Goal: Transaction & Acquisition: Purchase product/service

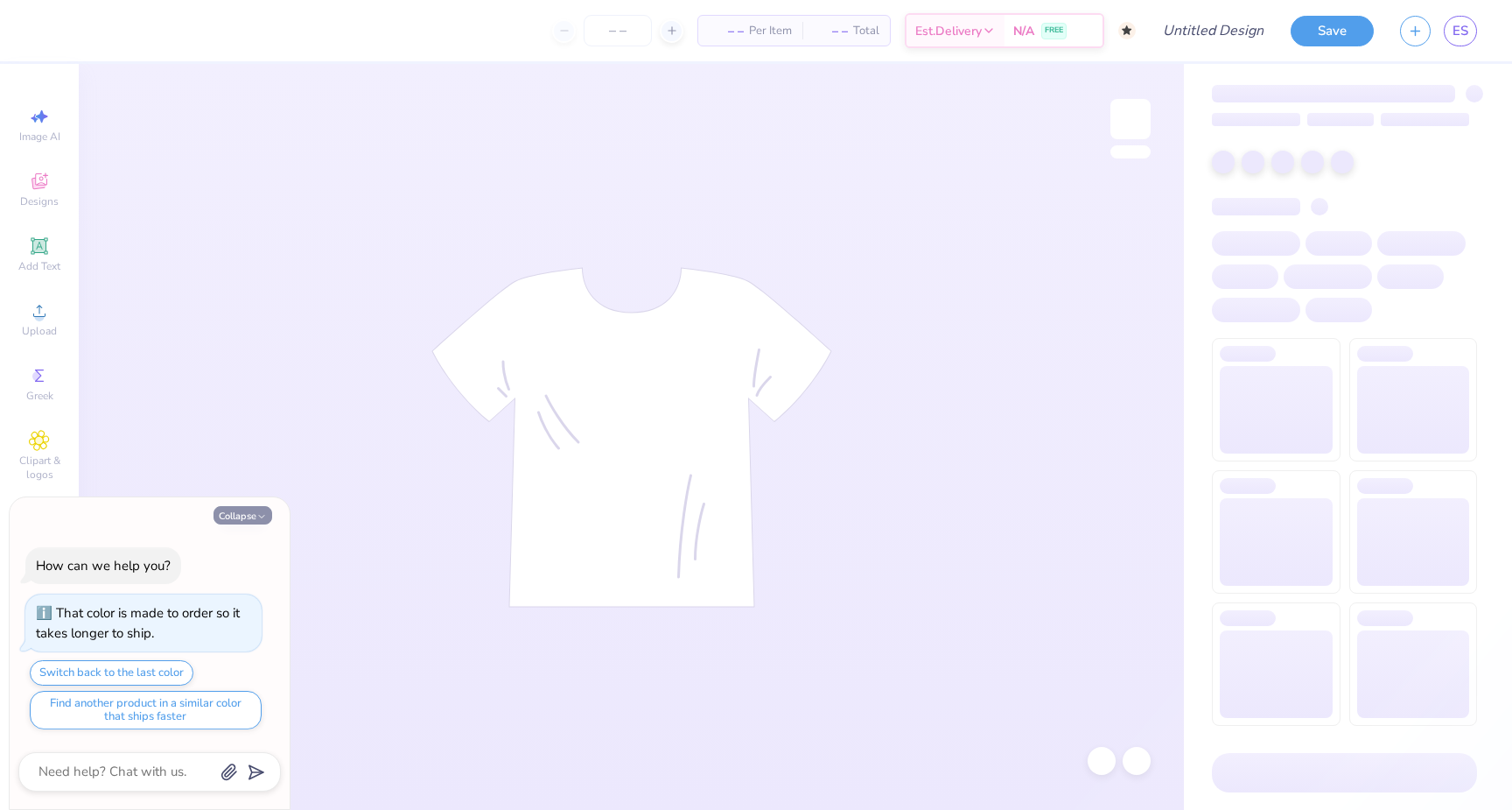
click at [256, 511] on icon "button" at bounding box center [261, 516] width 11 height 11
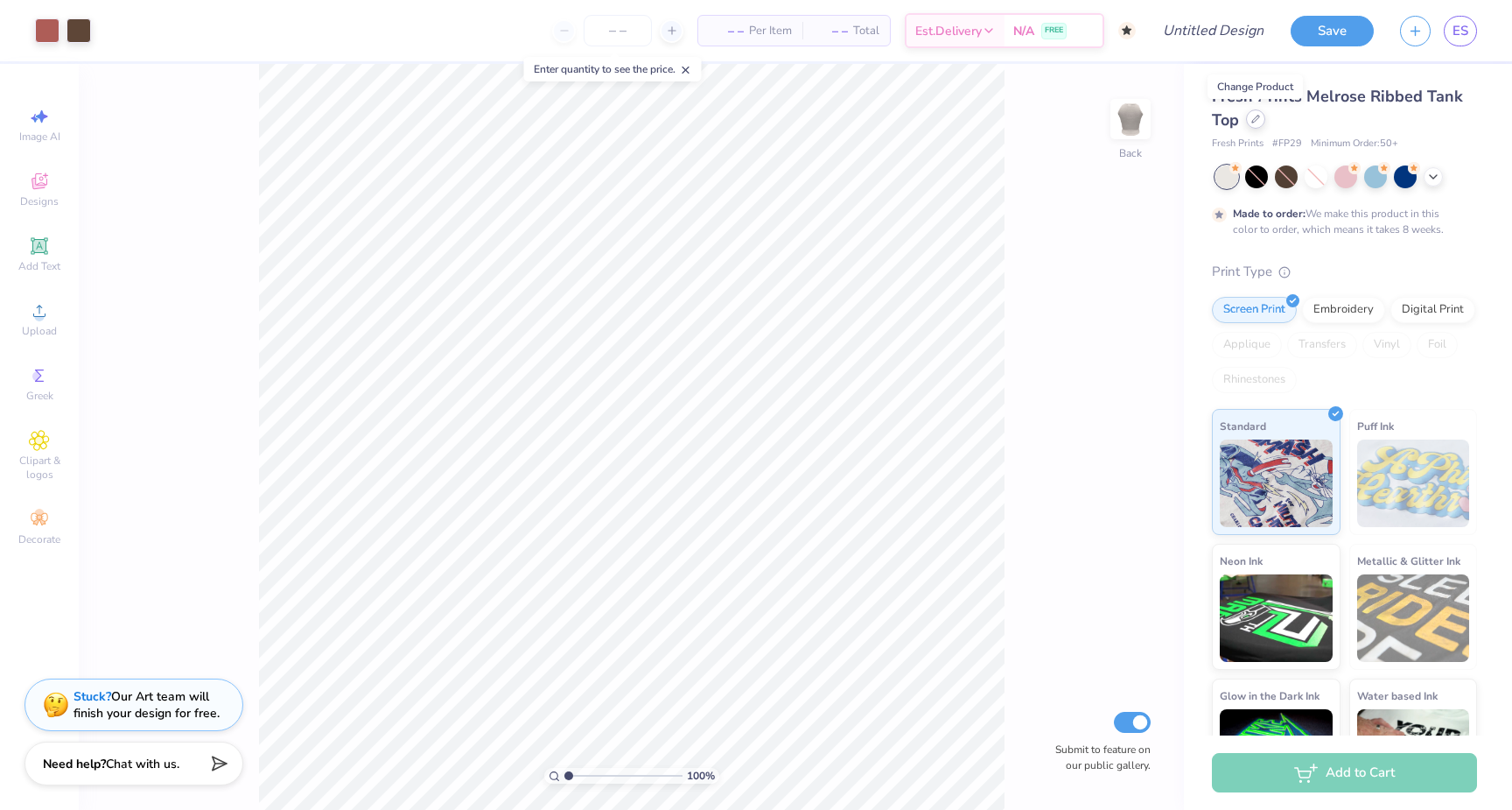
click at [1252, 116] on icon at bounding box center [1255, 119] width 9 height 9
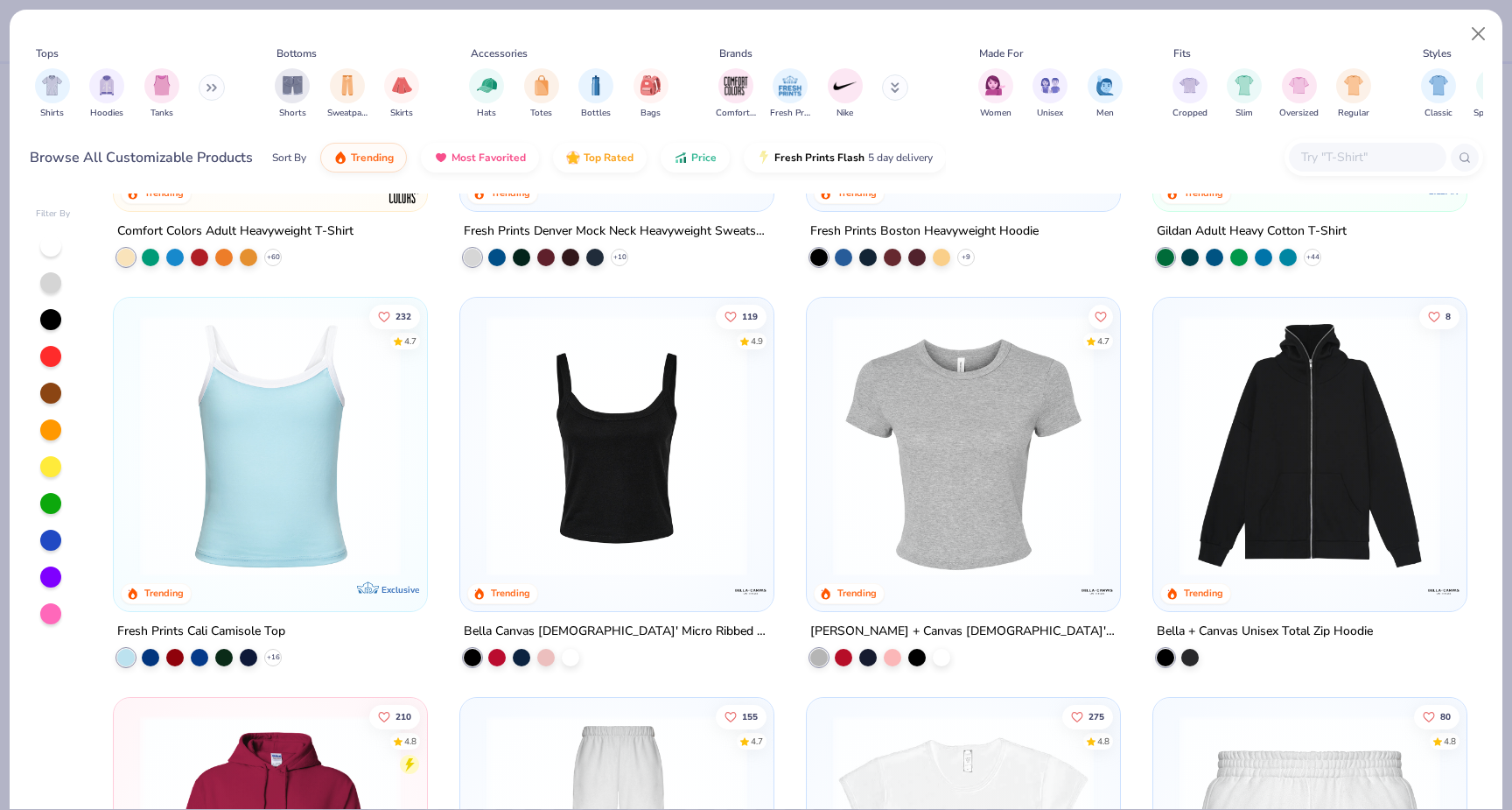
scroll to position [300, 0]
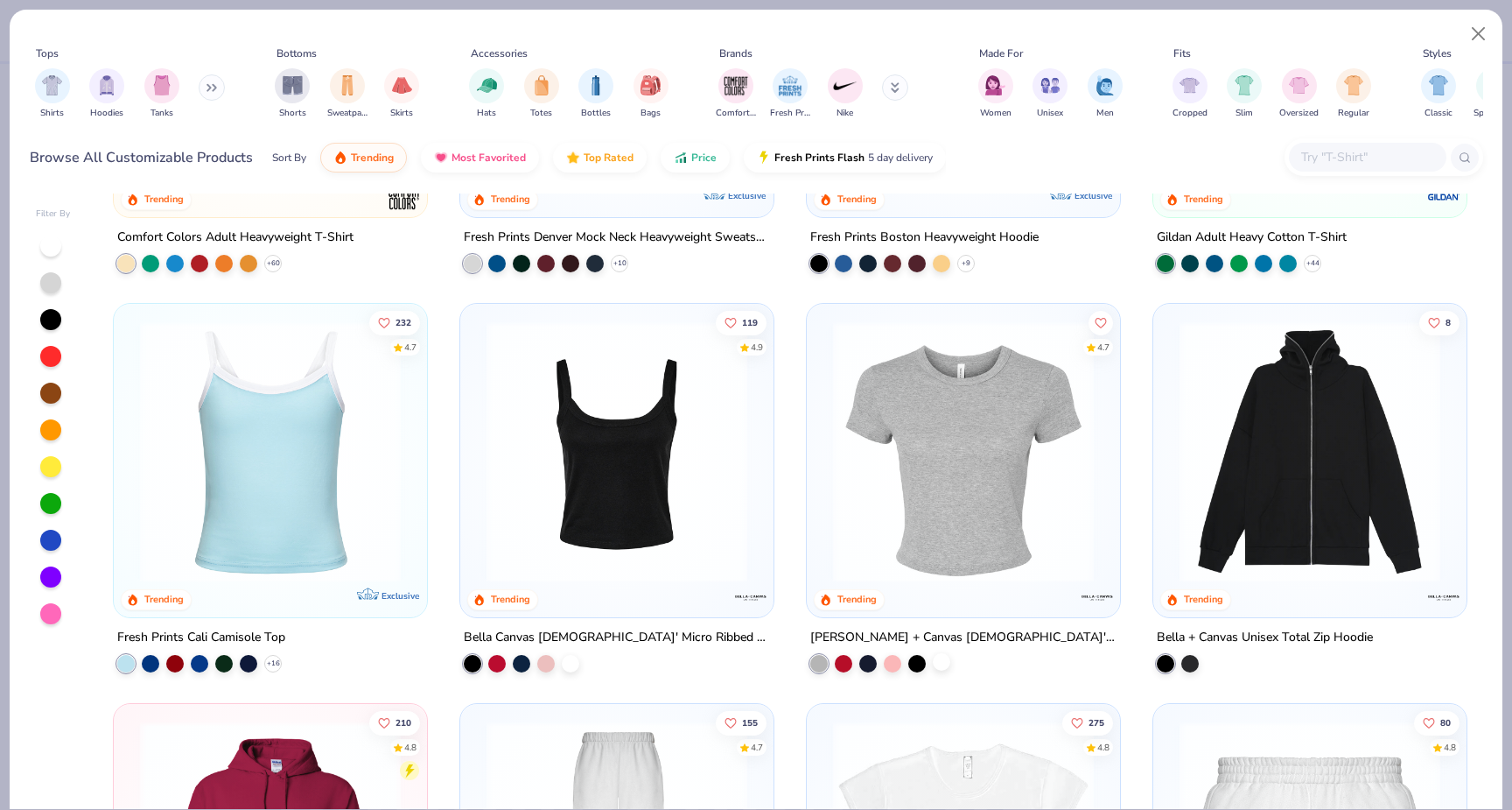
click at [939, 662] on div at bounding box center [941, 661] width 18 height 18
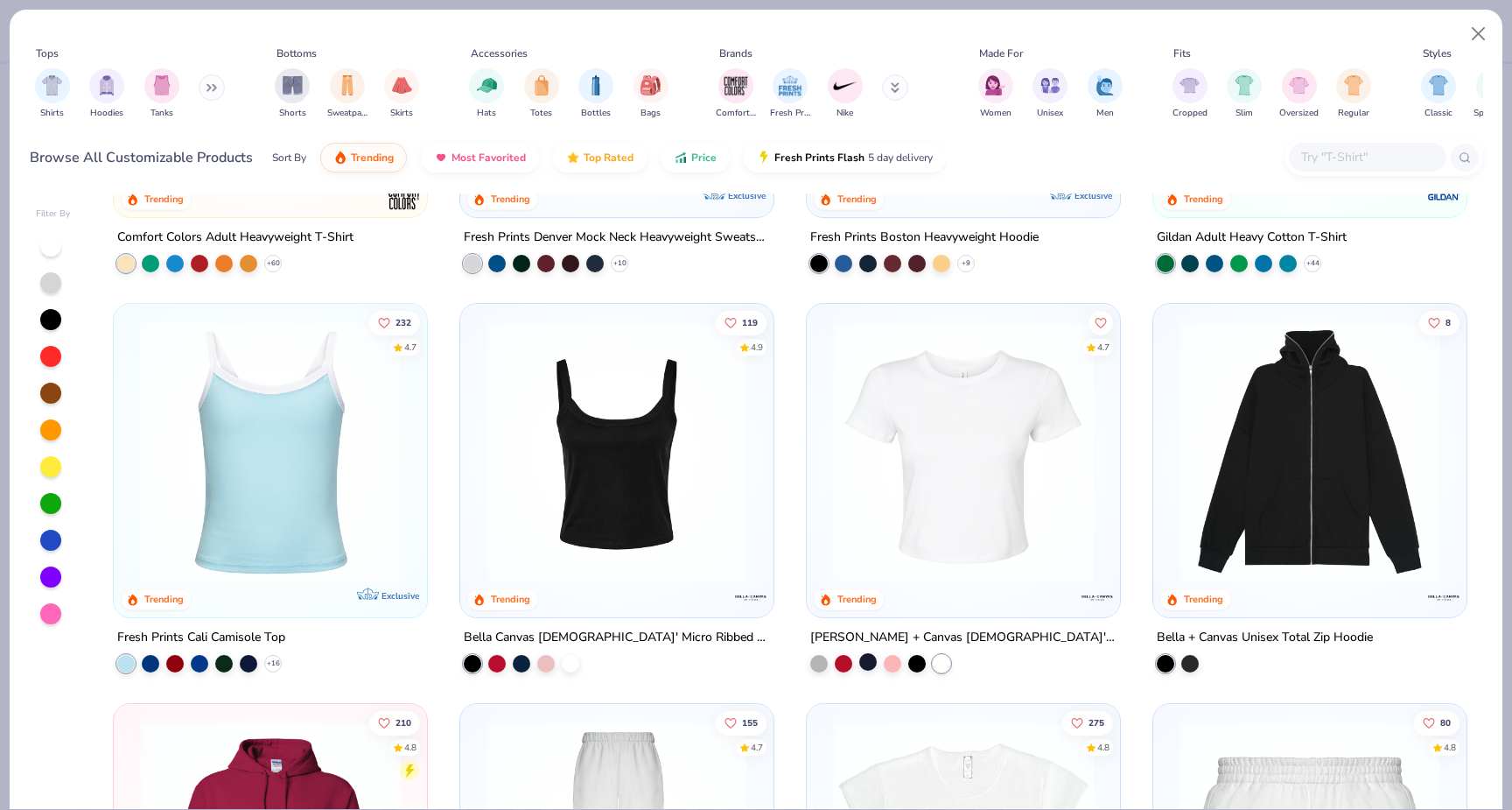
click at [871, 666] on div at bounding box center [868, 661] width 18 height 18
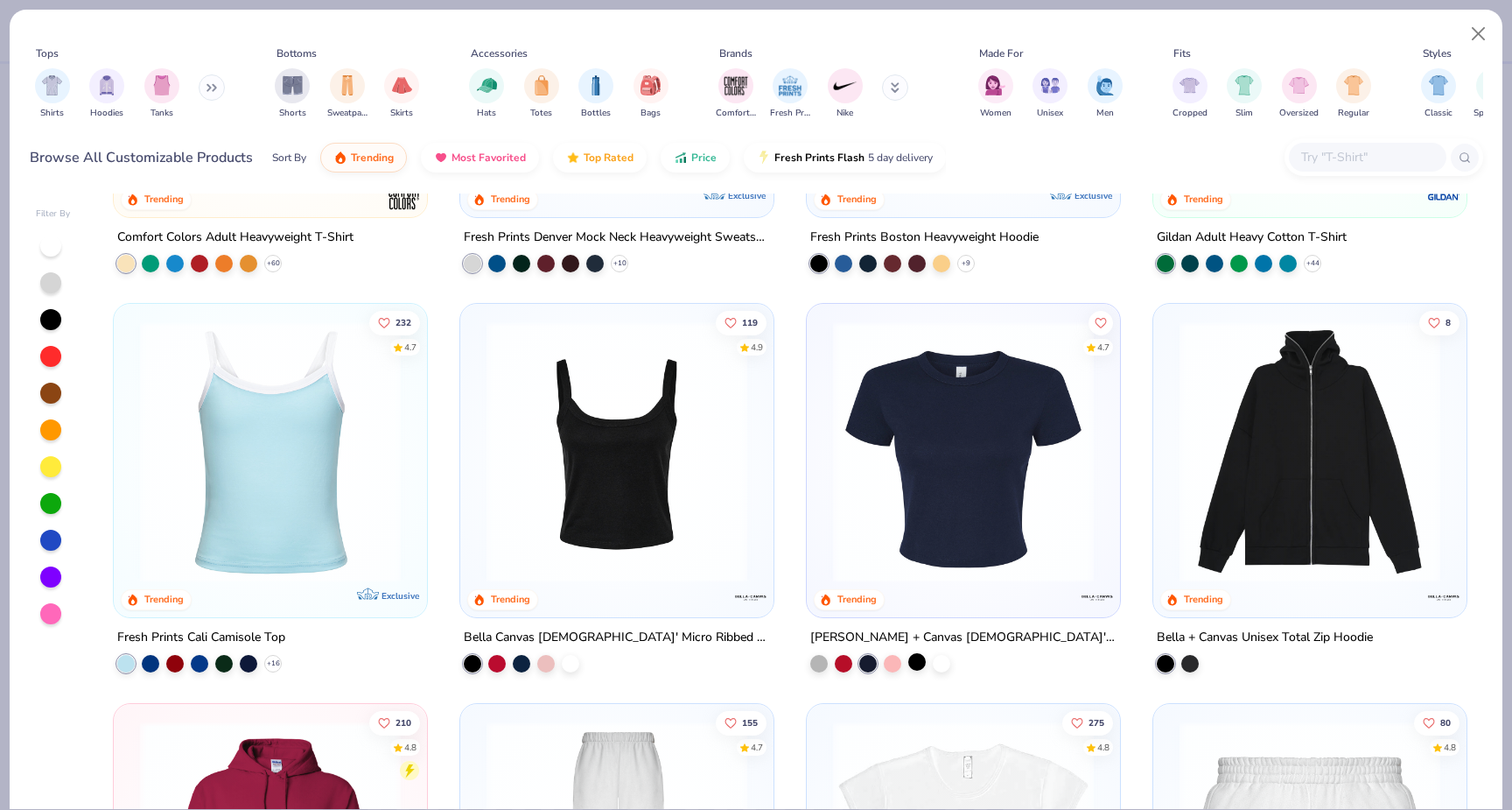
click at [924, 660] on div at bounding box center [917, 661] width 18 height 18
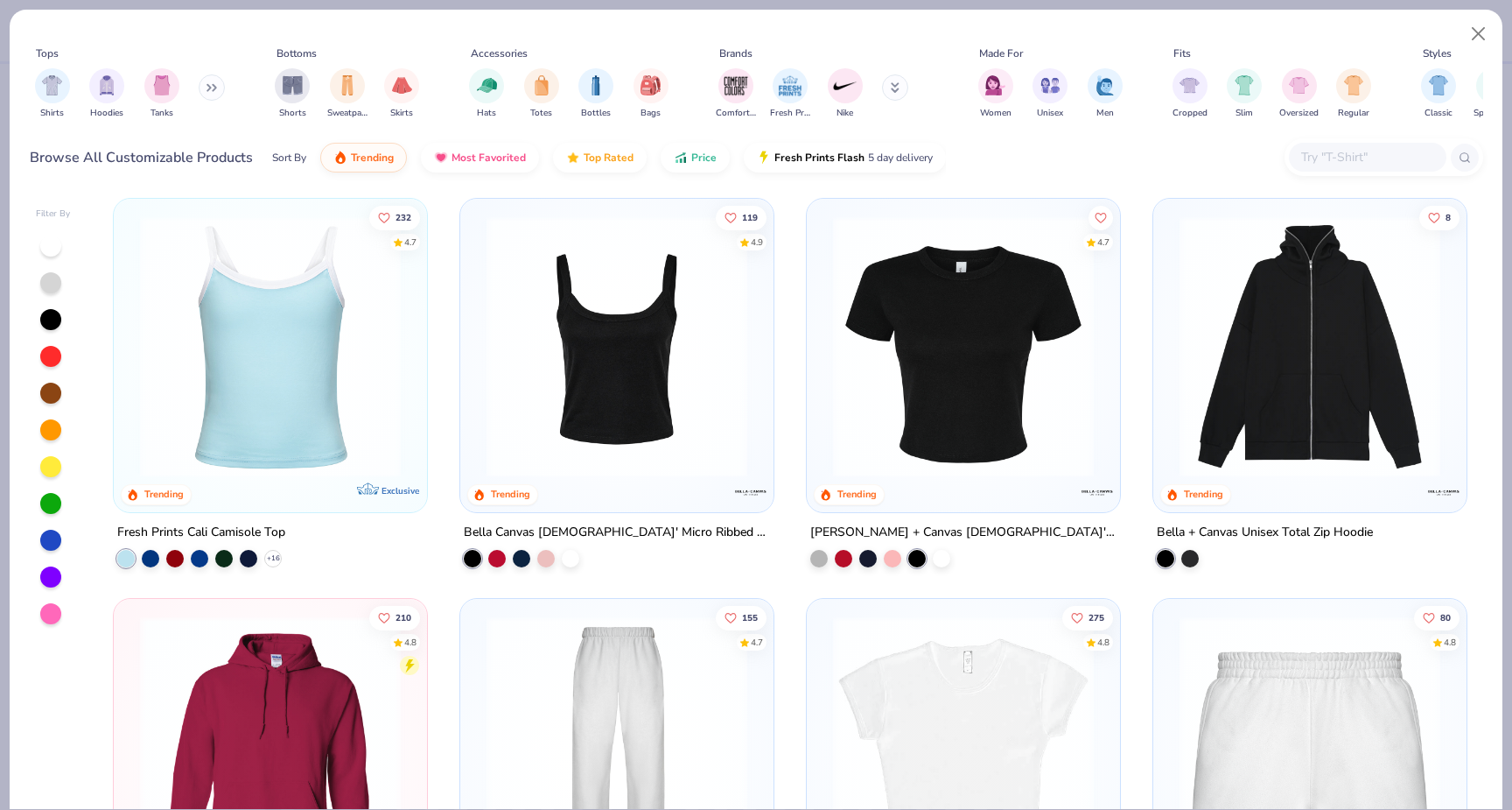
scroll to position [425, 0]
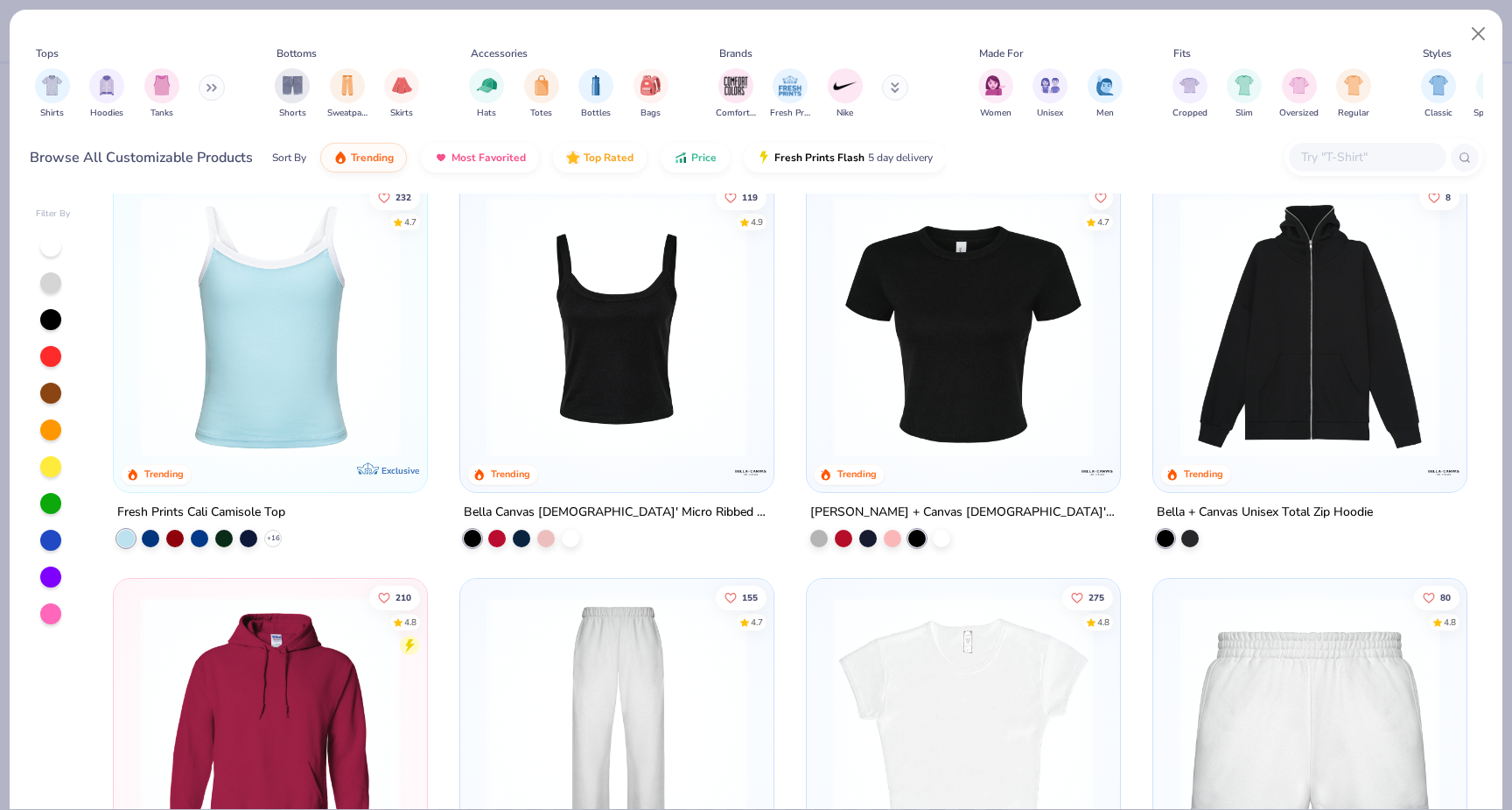
click at [972, 370] on img at bounding box center [963, 325] width 278 height 260
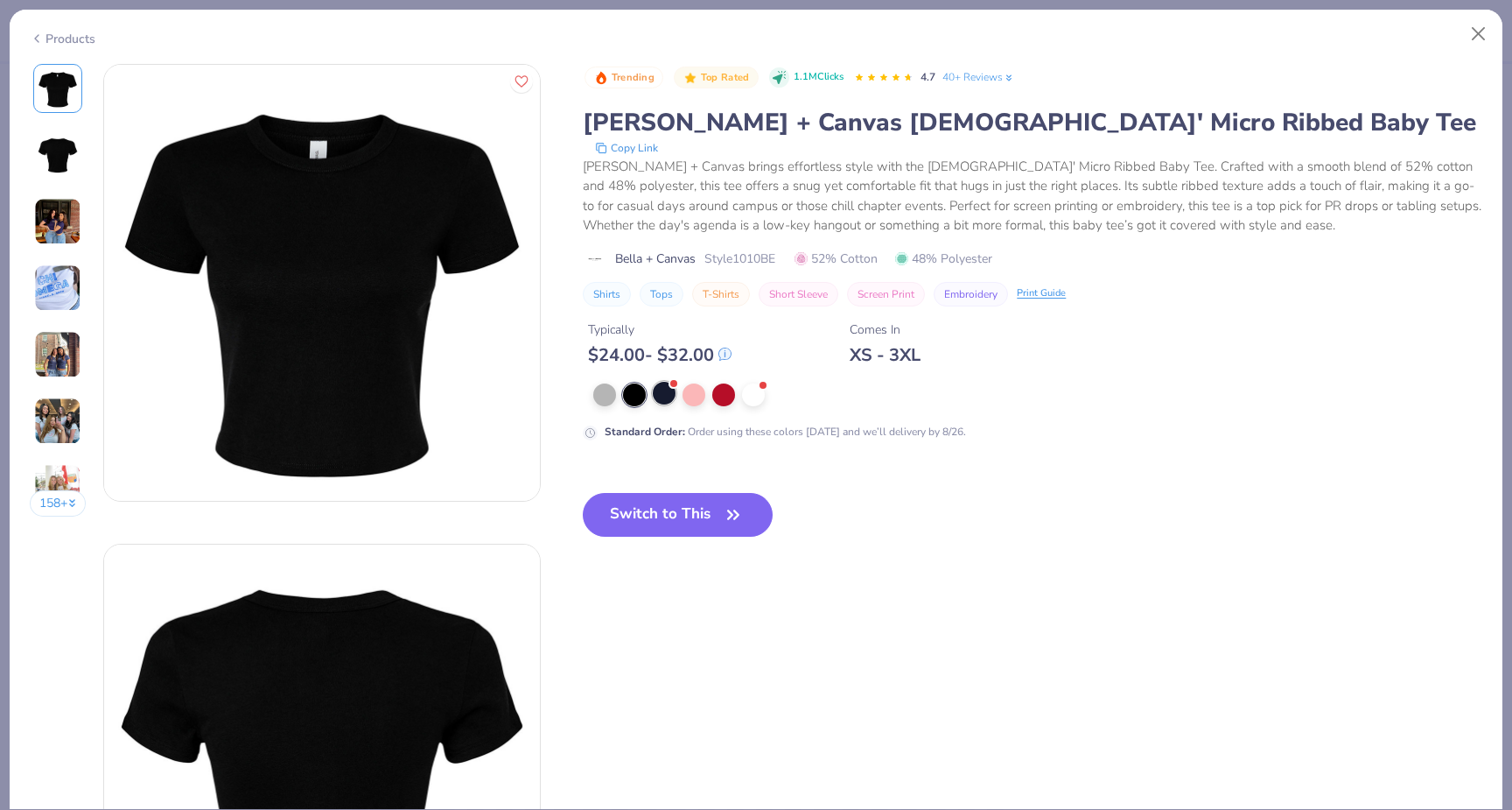
click at [673, 392] on div at bounding box center [663, 392] width 23 height 23
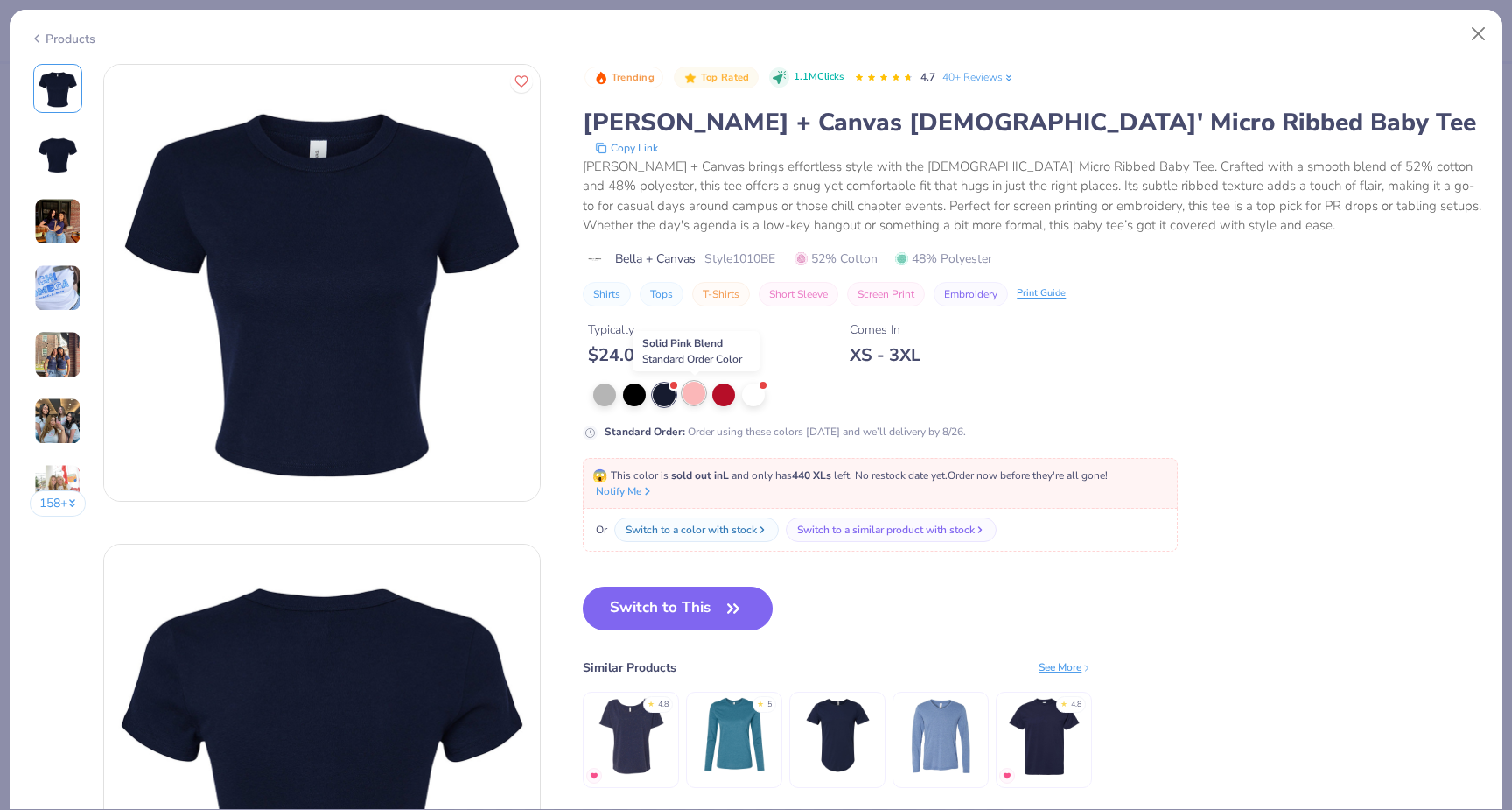
click at [696, 396] on div at bounding box center [694, 392] width 23 height 23
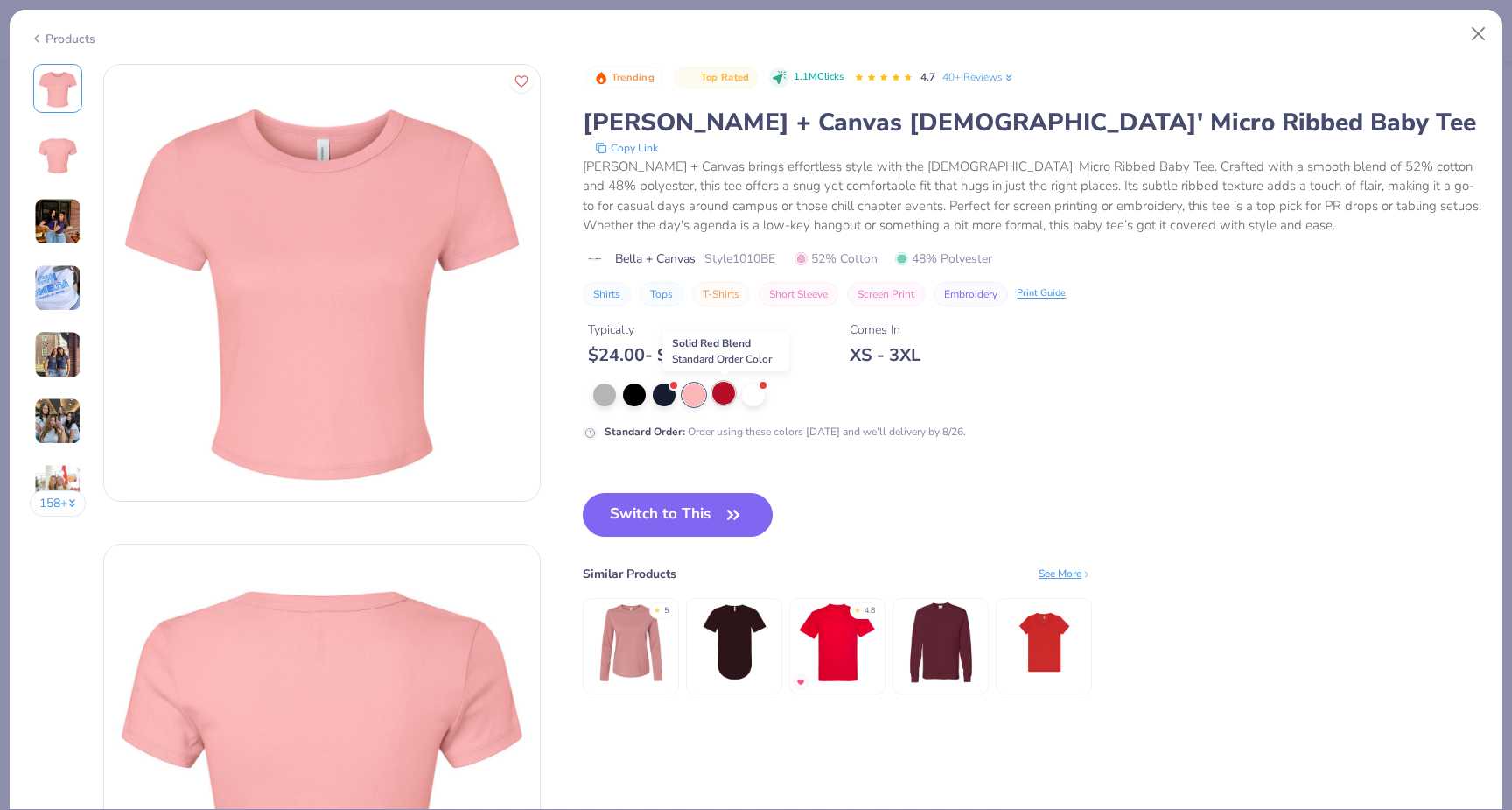
click at [715, 396] on div at bounding box center [723, 392] width 23 height 23
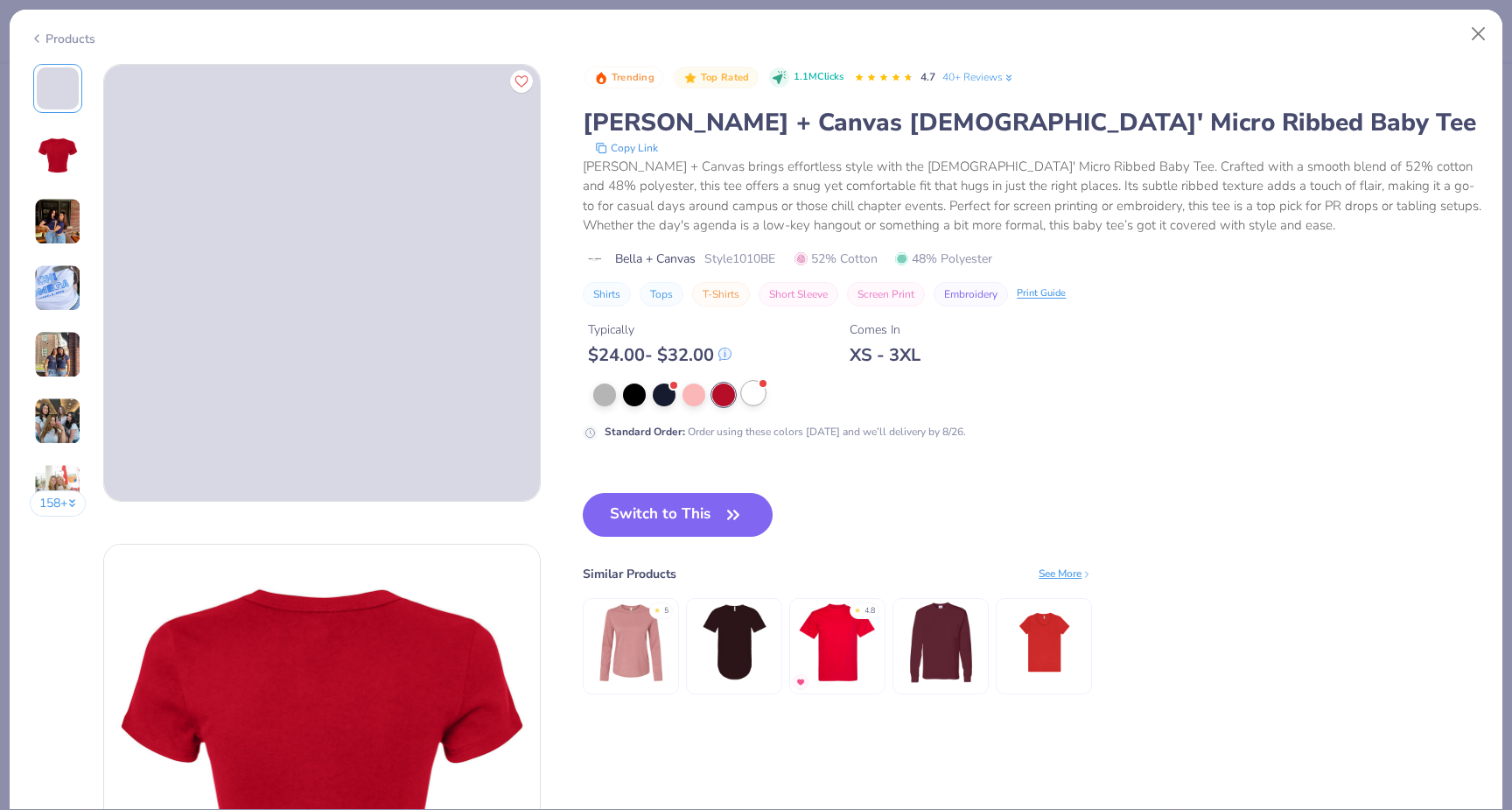
click at [744, 395] on div at bounding box center [753, 392] width 23 height 23
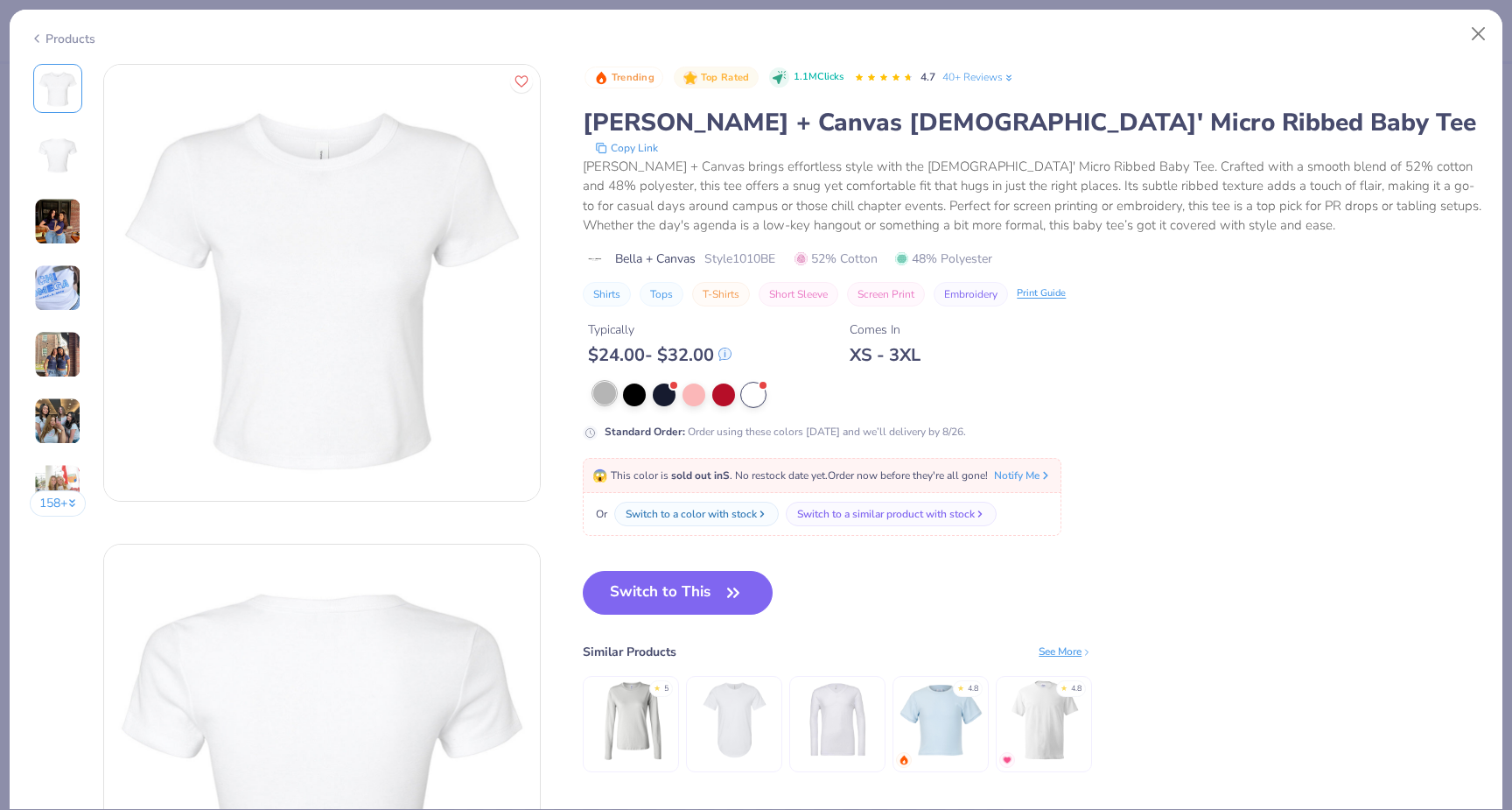
click at [608, 395] on div at bounding box center [604, 392] width 23 height 23
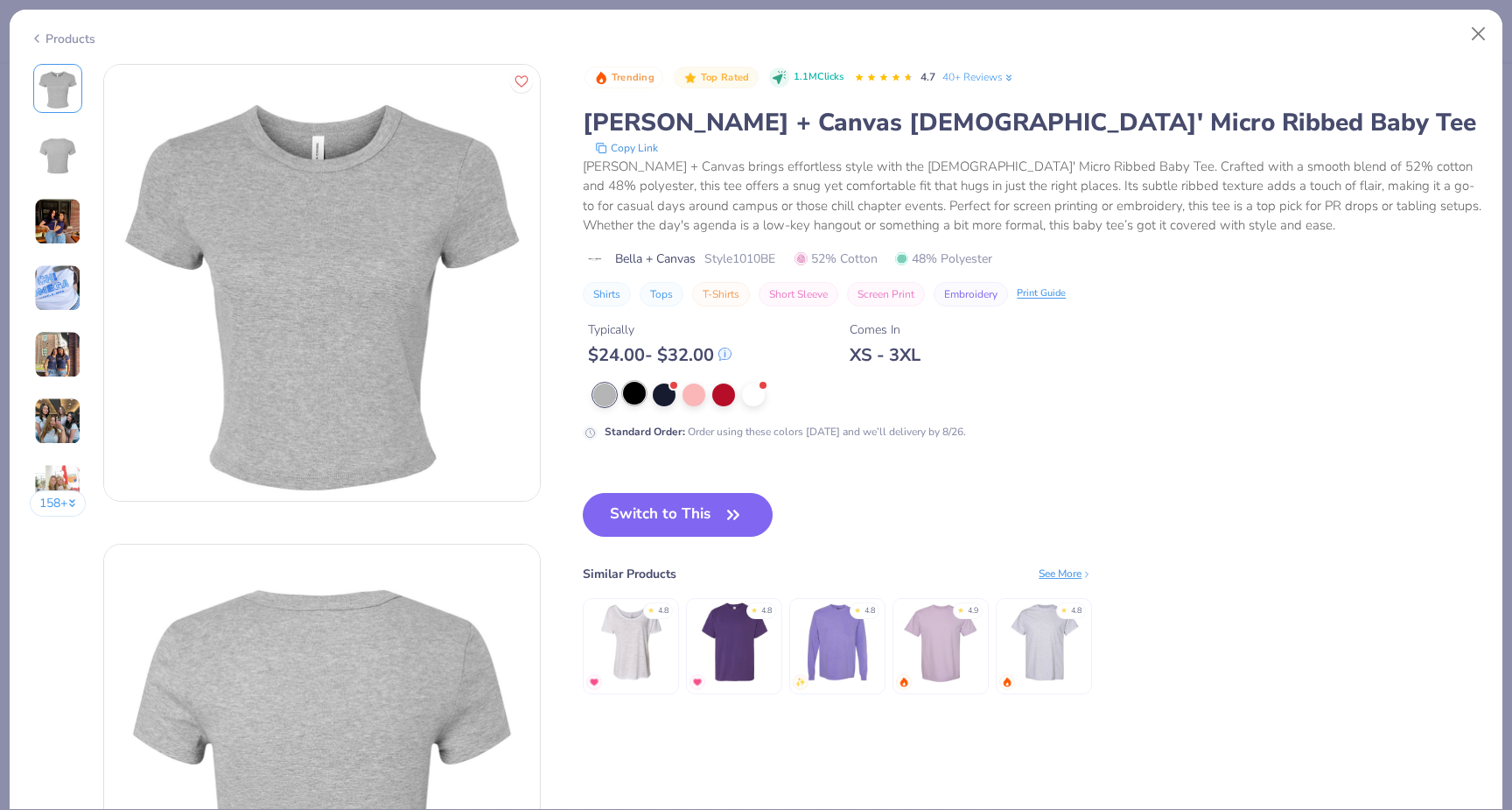
click at [628, 395] on div at bounding box center [634, 392] width 23 height 23
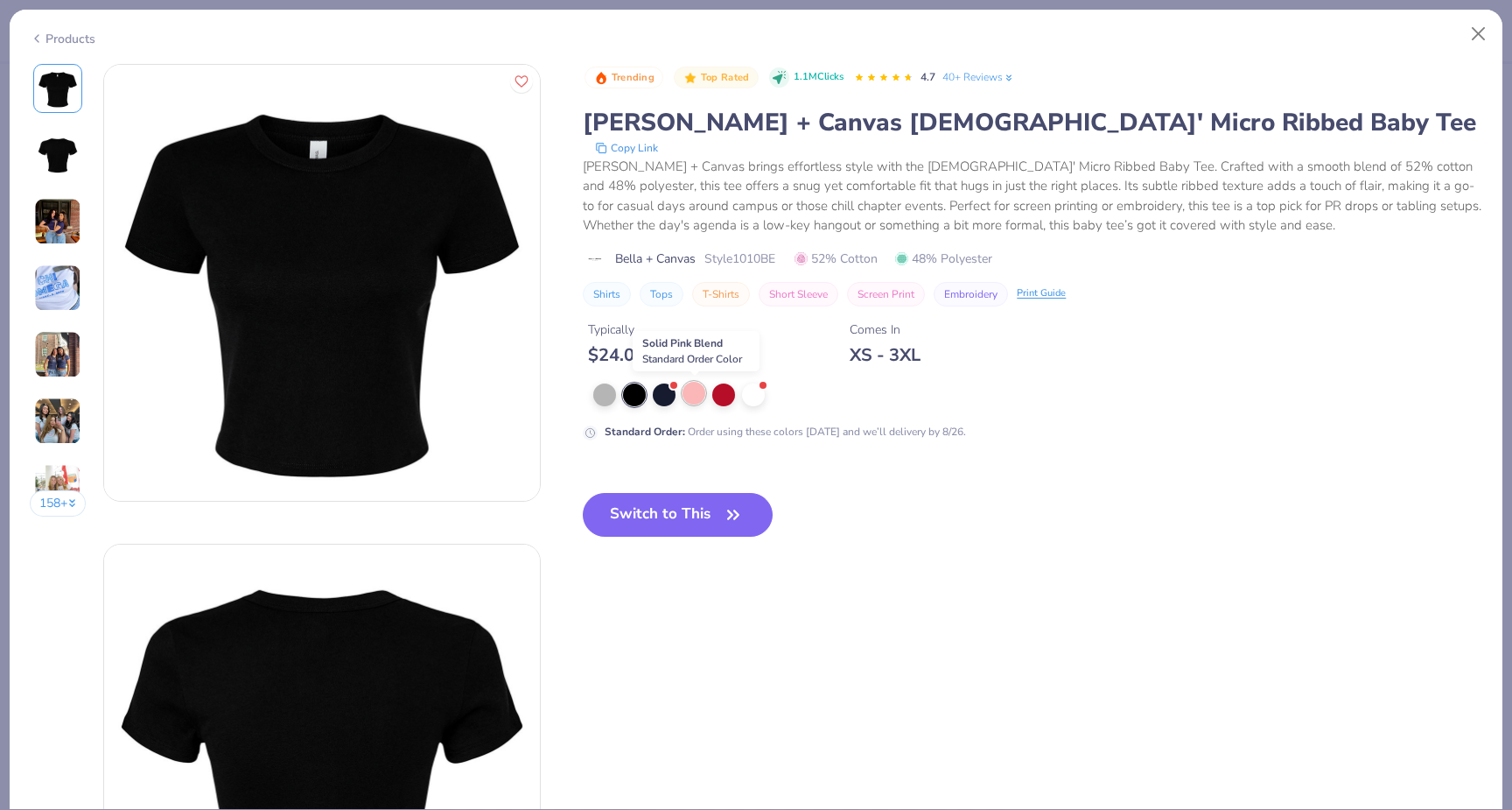
click at [700, 395] on div at bounding box center [694, 392] width 23 height 23
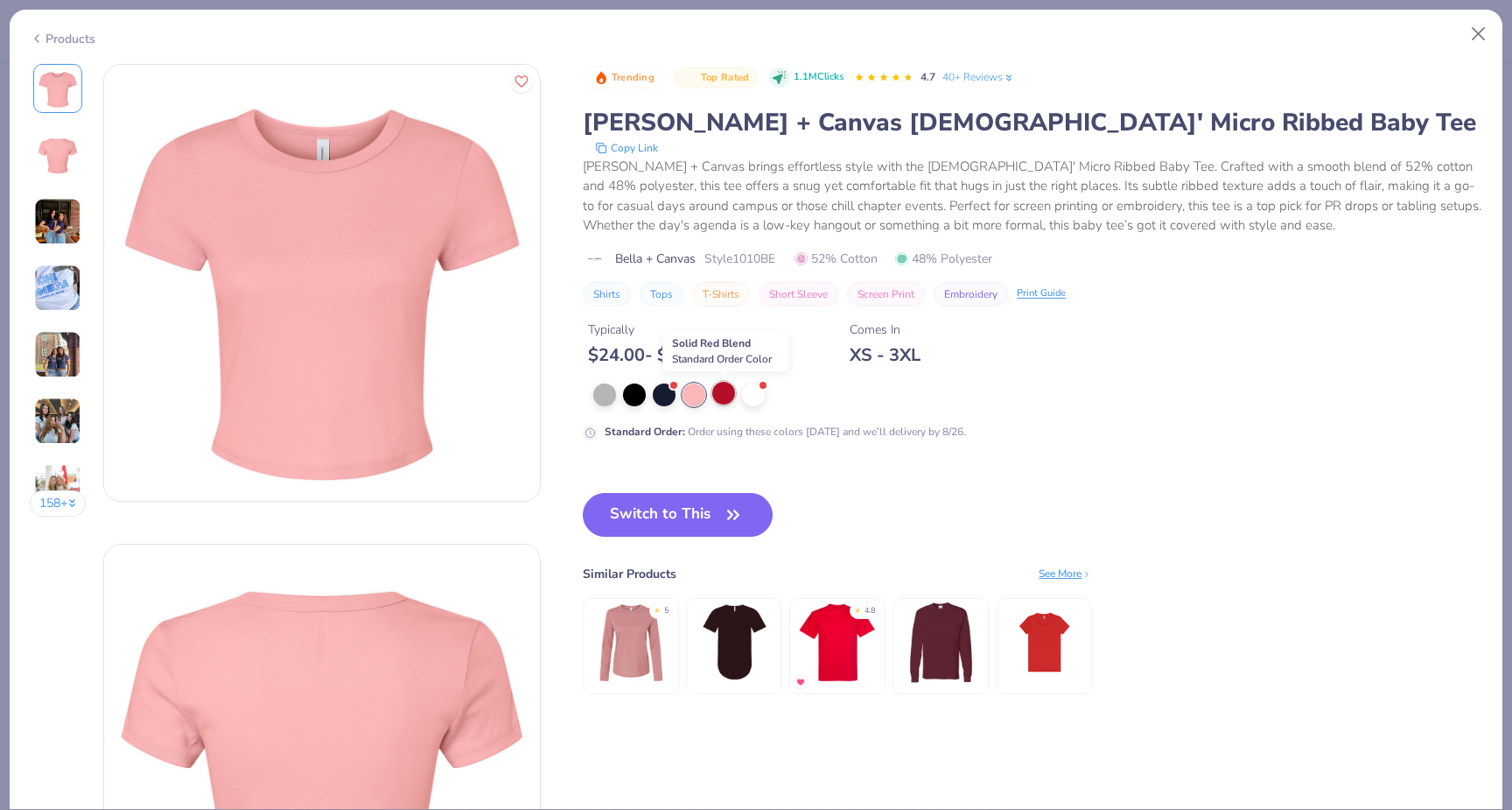
click at [722, 395] on div at bounding box center [723, 392] width 23 height 23
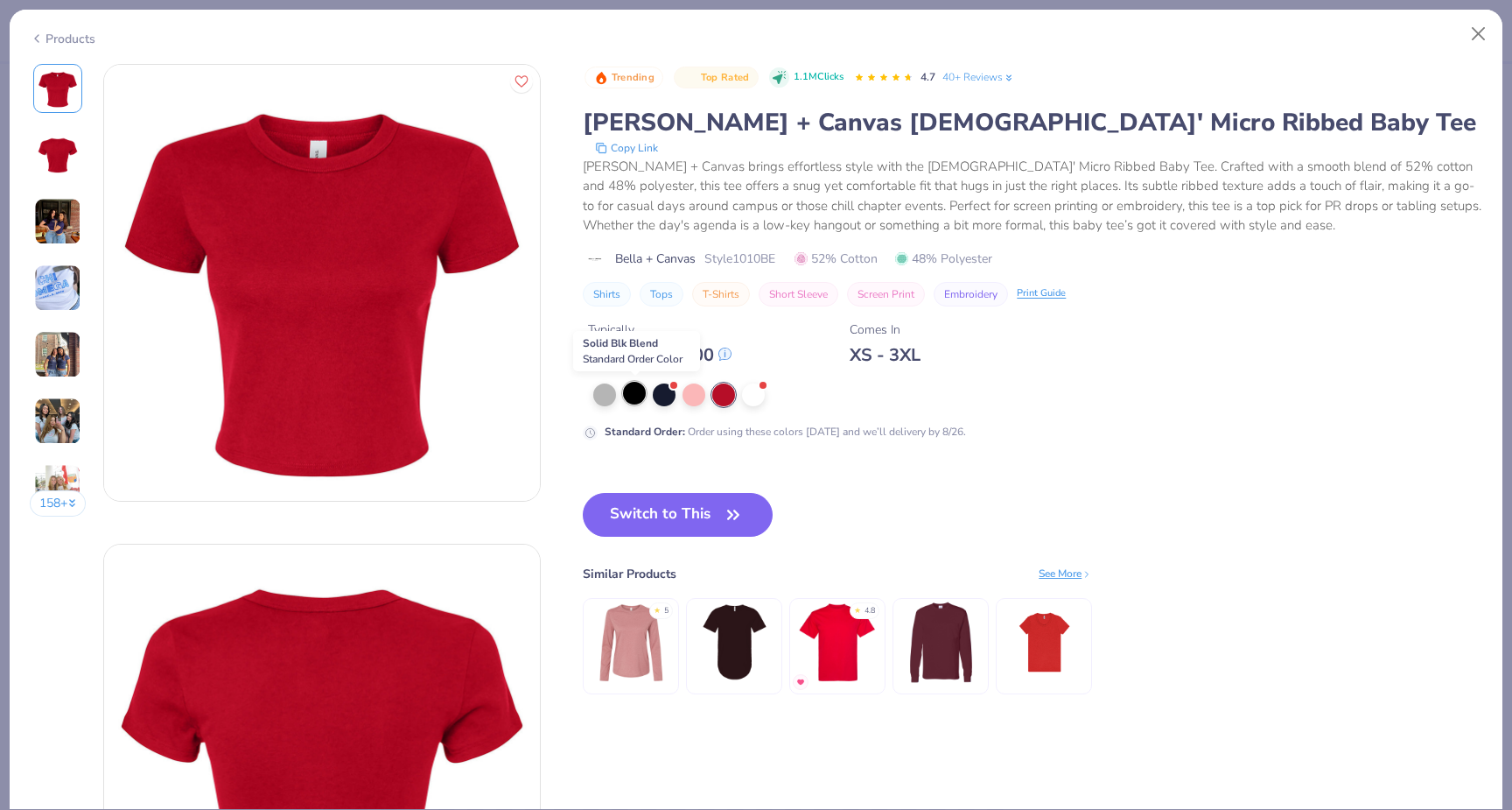
click at [644, 397] on div at bounding box center [634, 392] width 23 height 23
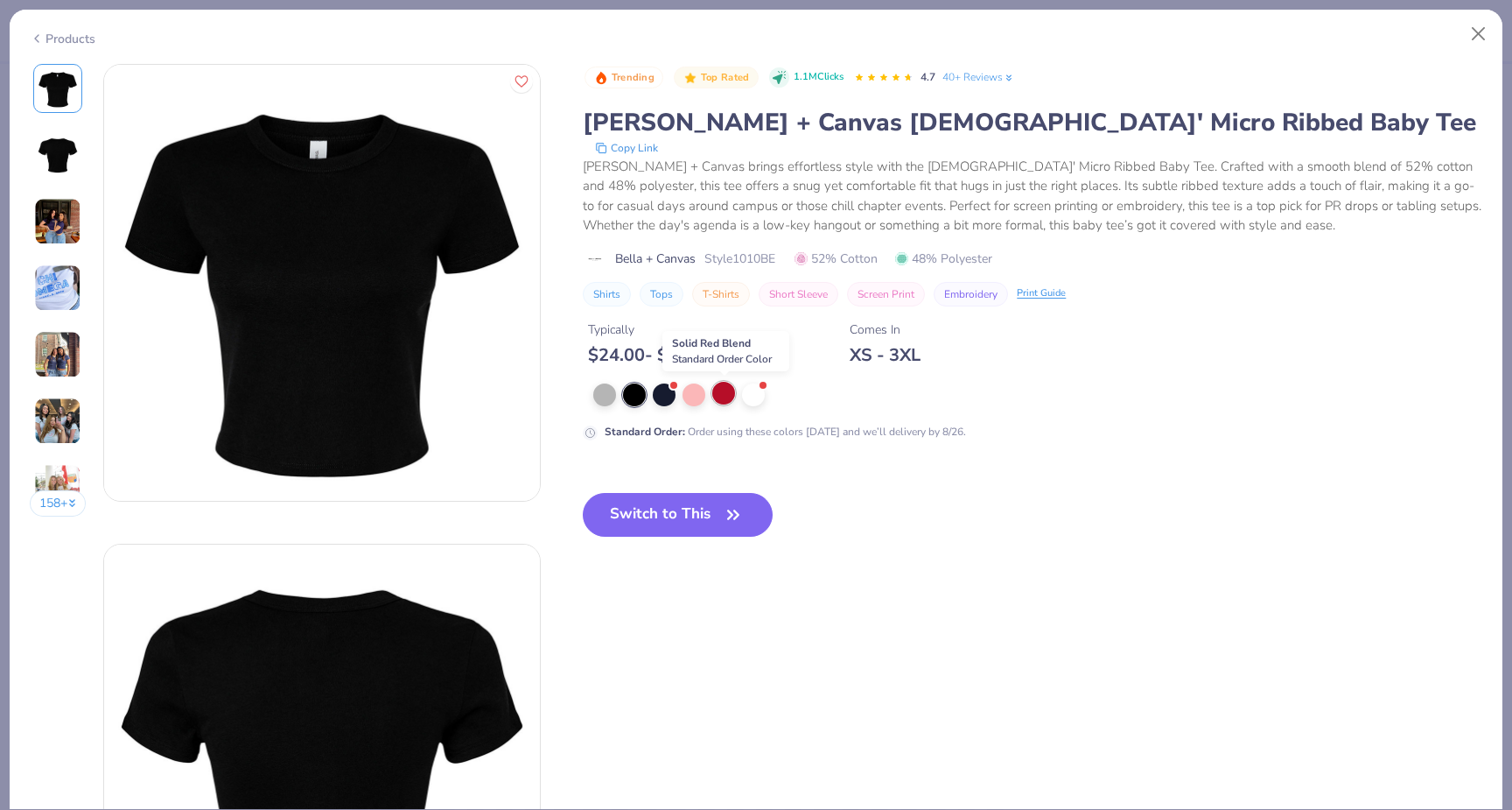
click at [723, 394] on div at bounding box center [723, 392] width 23 height 23
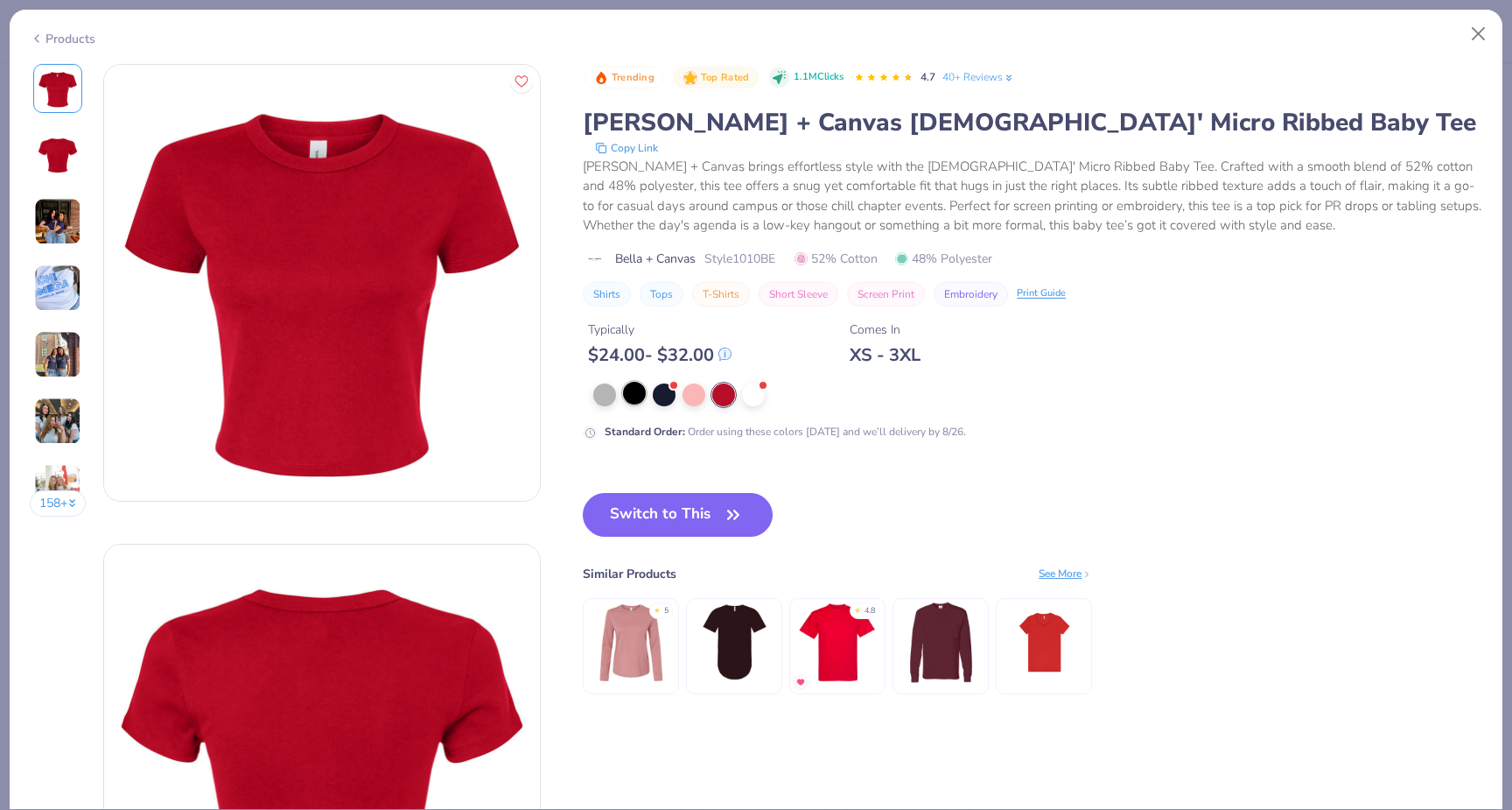
click at [637, 395] on div at bounding box center [634, 392] width 23 height 23
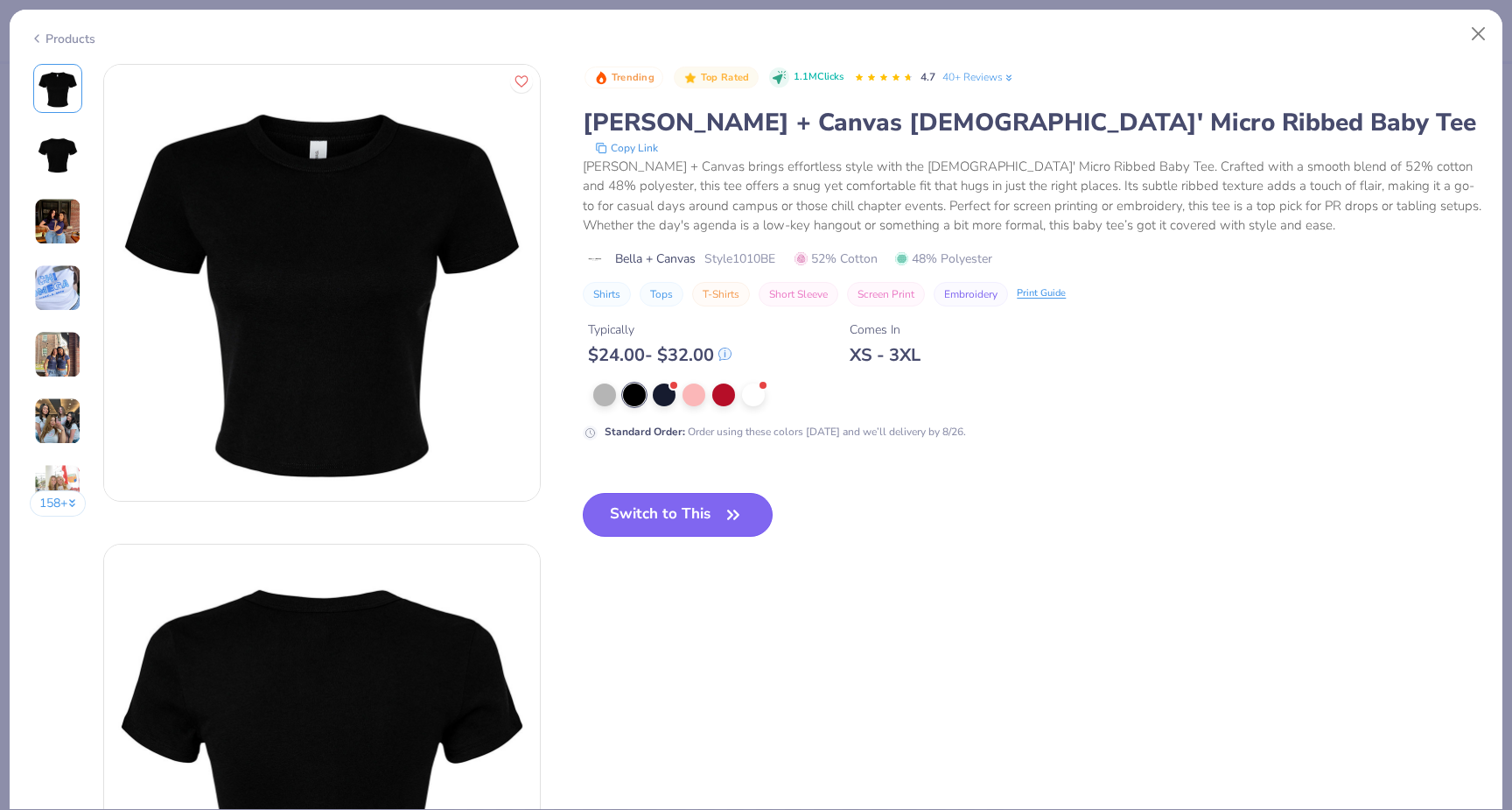
click at [694, 511] on button "Switch to This" at bounding box center [677, 514] width 190 height 44
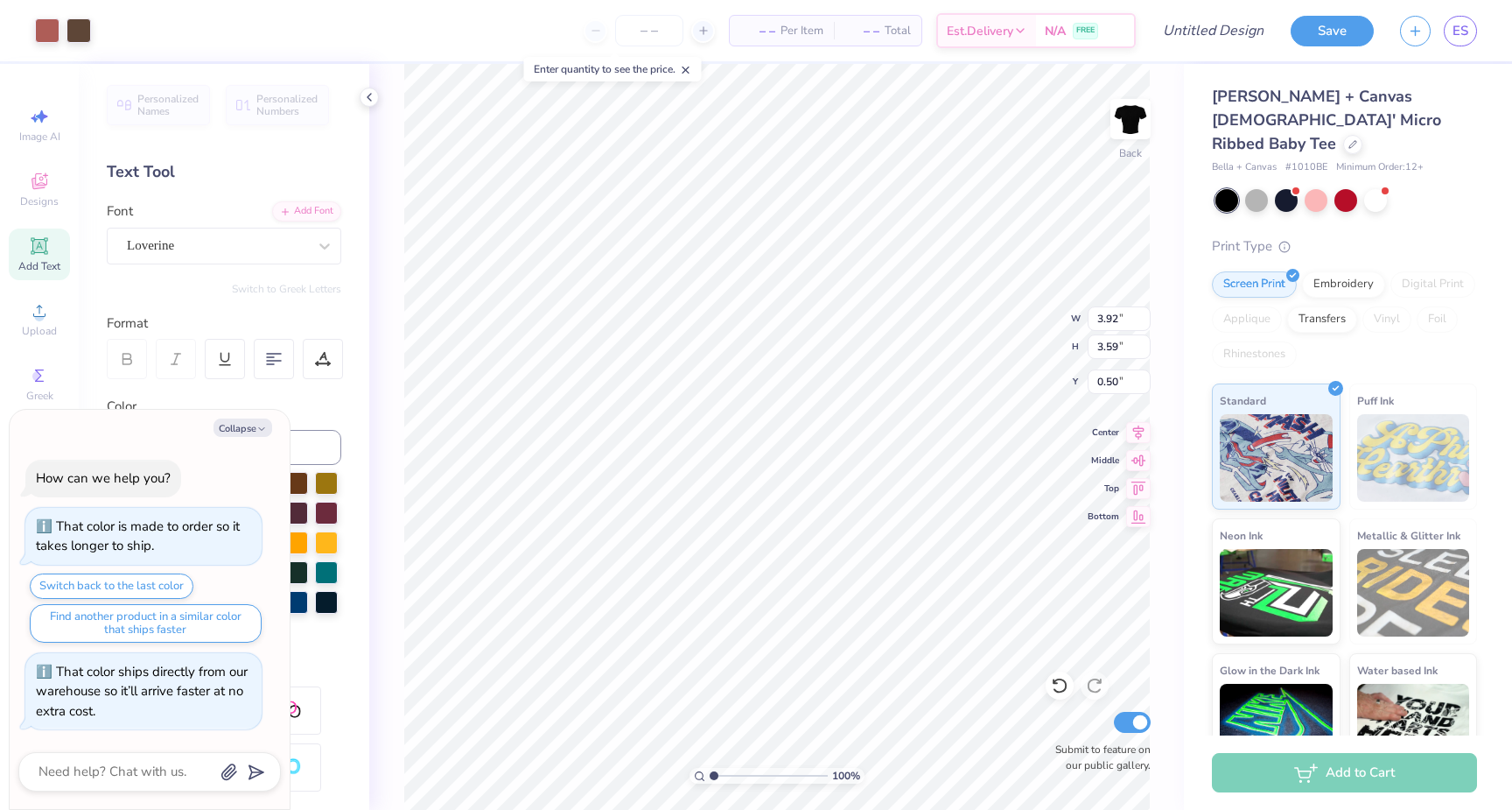
type textarea "x"
type input "0.94"
type textarea "x"
type input "5.82"
type input "5.33"
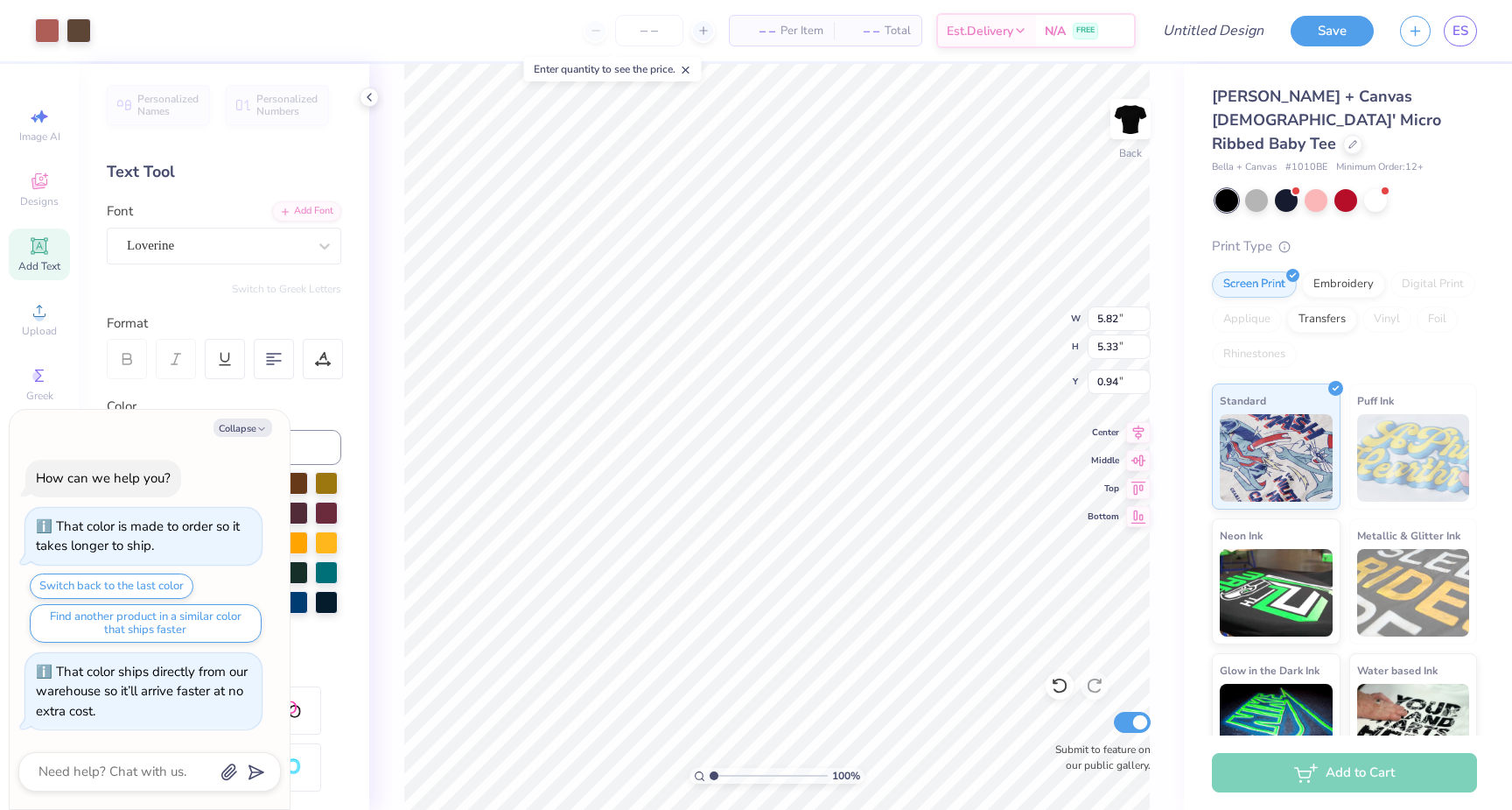
type textarea "x"
type input "1.53"
click at [46, 36] on div at bounding box center [47, 29] width 25 height 25
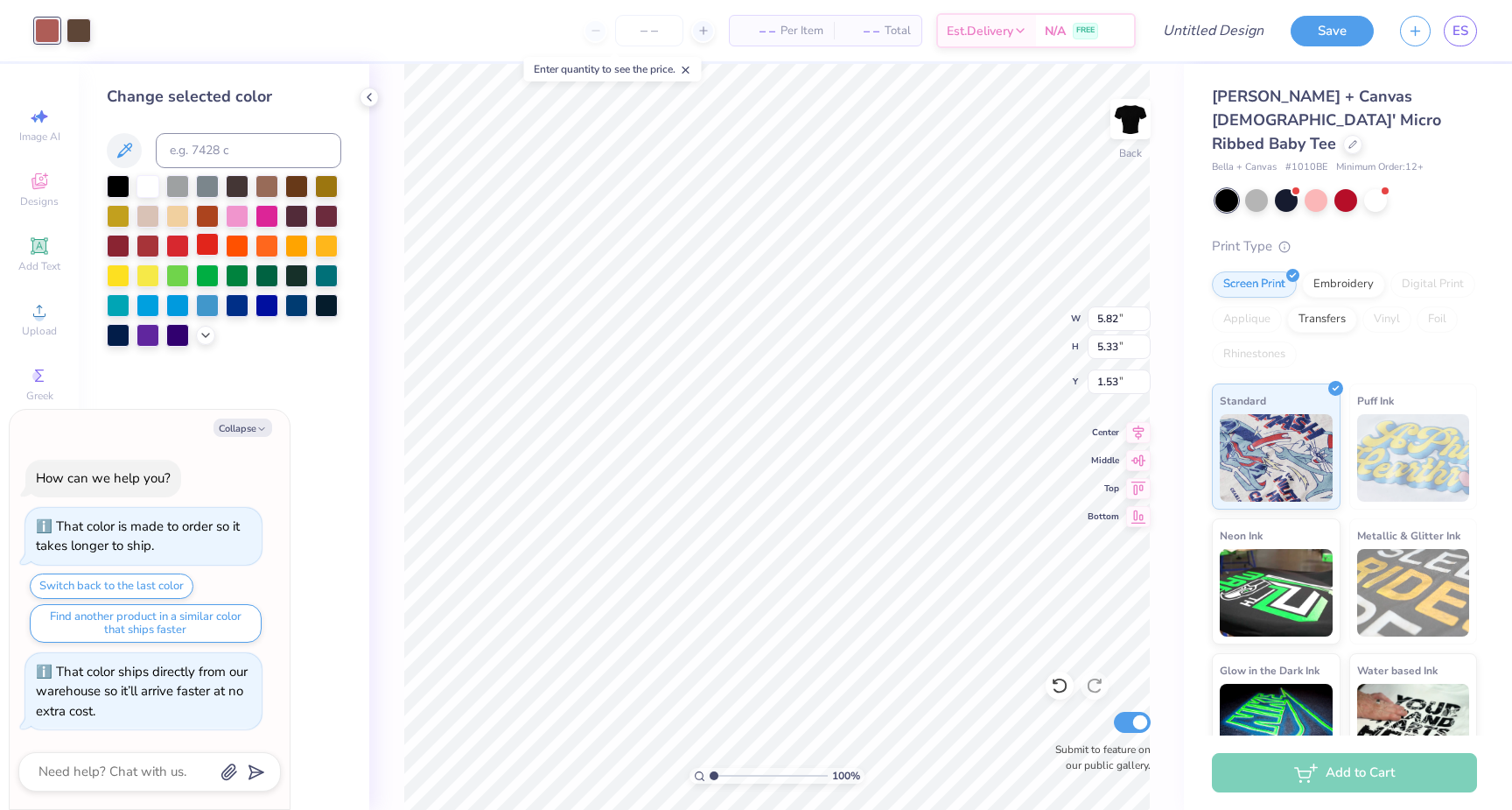
click at [201, 252] on div at bounding box center [206, 244] width 23 height 23
click at [81, 23] on div at bounding box center [79, 29] width 25 height 25
click at [175, 211] on div at bounding box center [177, 214] width 23 height 23
click at [143, 194] on div at bounding box center [147, 184] width 23 height 23
click at [203, 331] on icon at bounding box center [205, 333] width 14 height 14
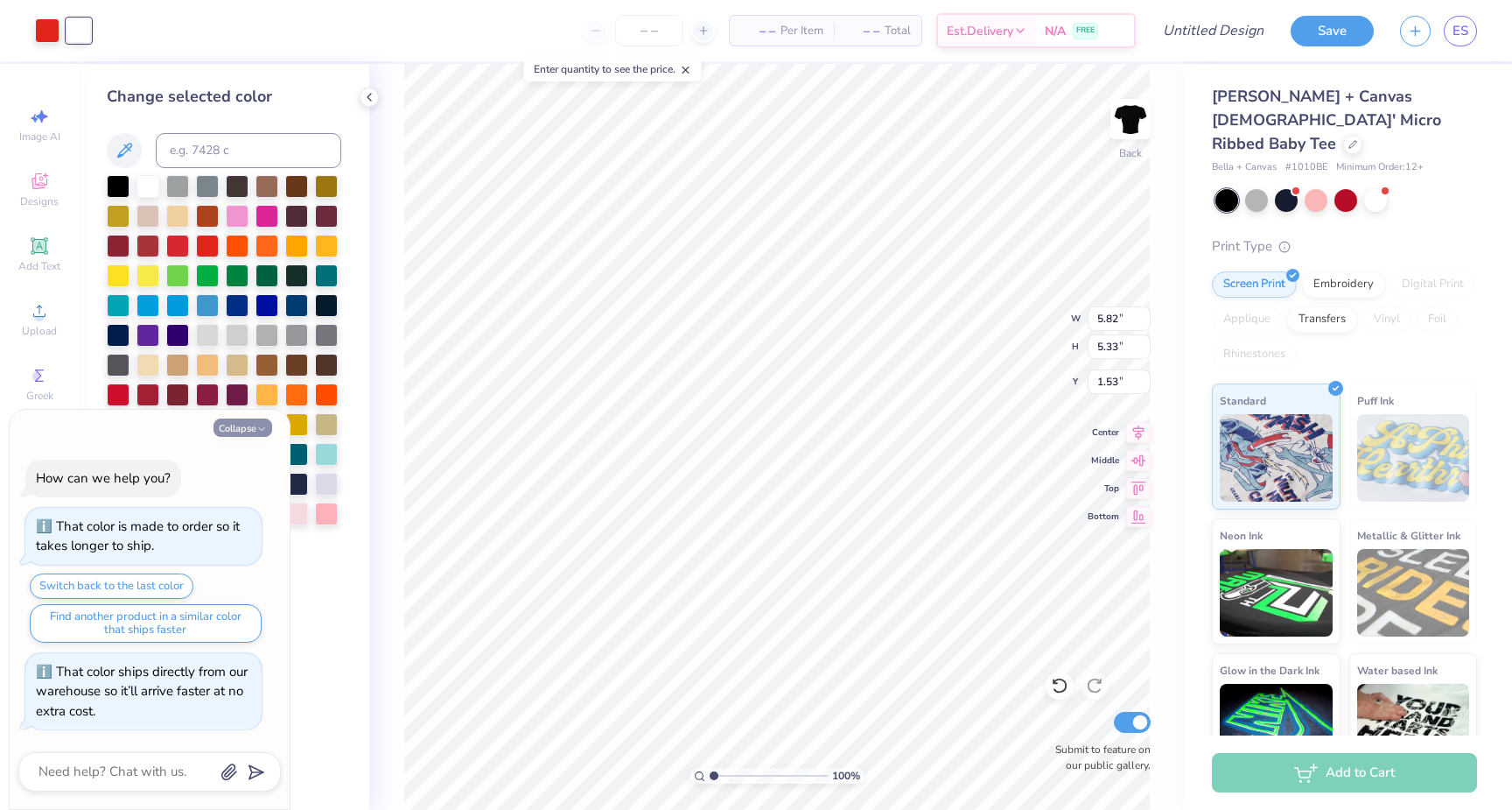
click at [259, 426] on icon "button" at bounding box center [261, 429] width 11 height 11
type textarea "x"
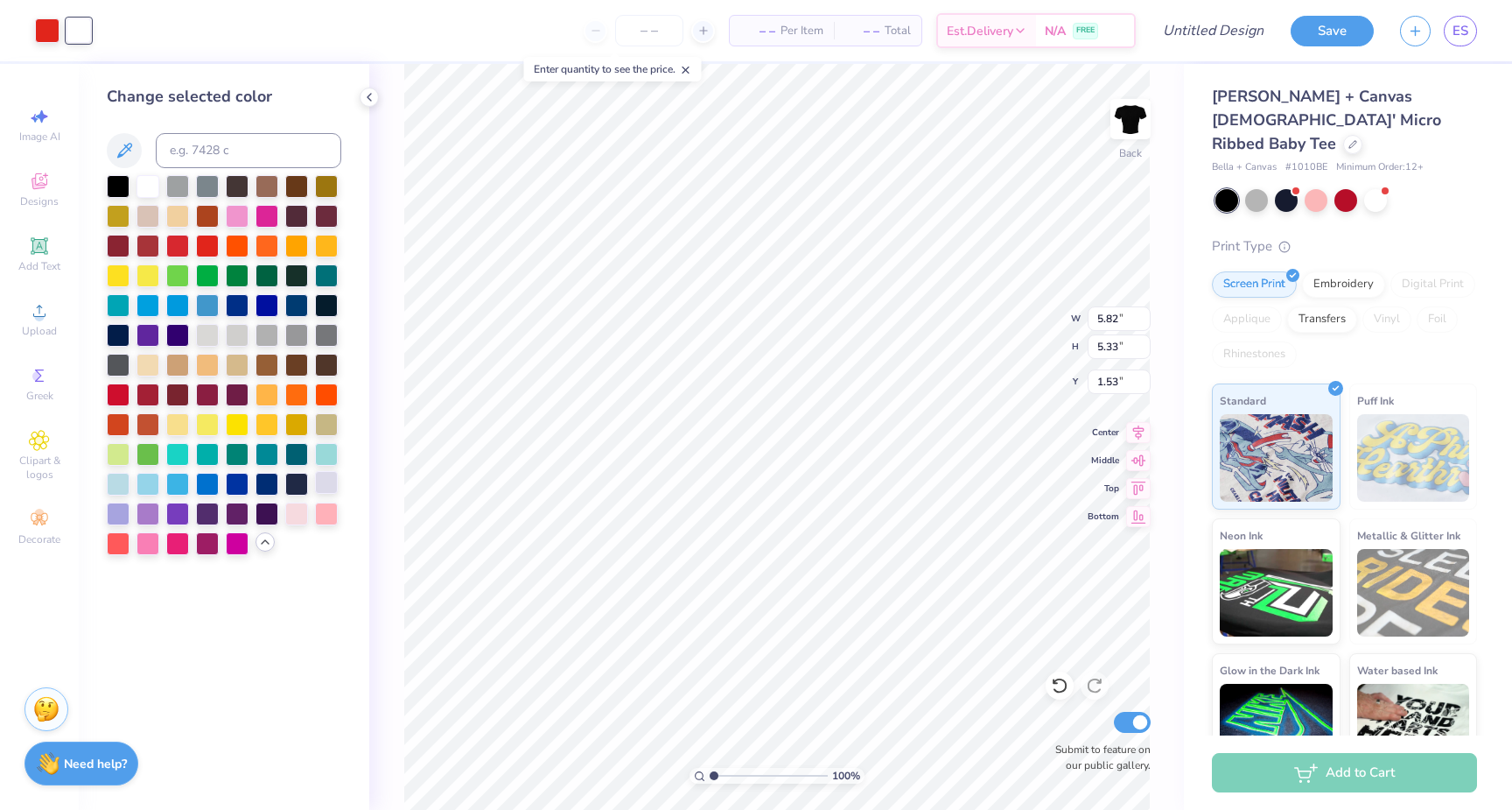
click at [331, 480] on div at bounding box center [326, 482] width 23 height 23
click at [292, 482] on div at bounding box center [296, 482] width 23 height 23
click at [267, 503] on div at bounding box center [266, 511] width 23 height 23
click at [245, 521] on div at bounding box center [237, 511] width 23 height 23
click at [240, 547] on div at bounding box center [237, 542] width 23 height 23
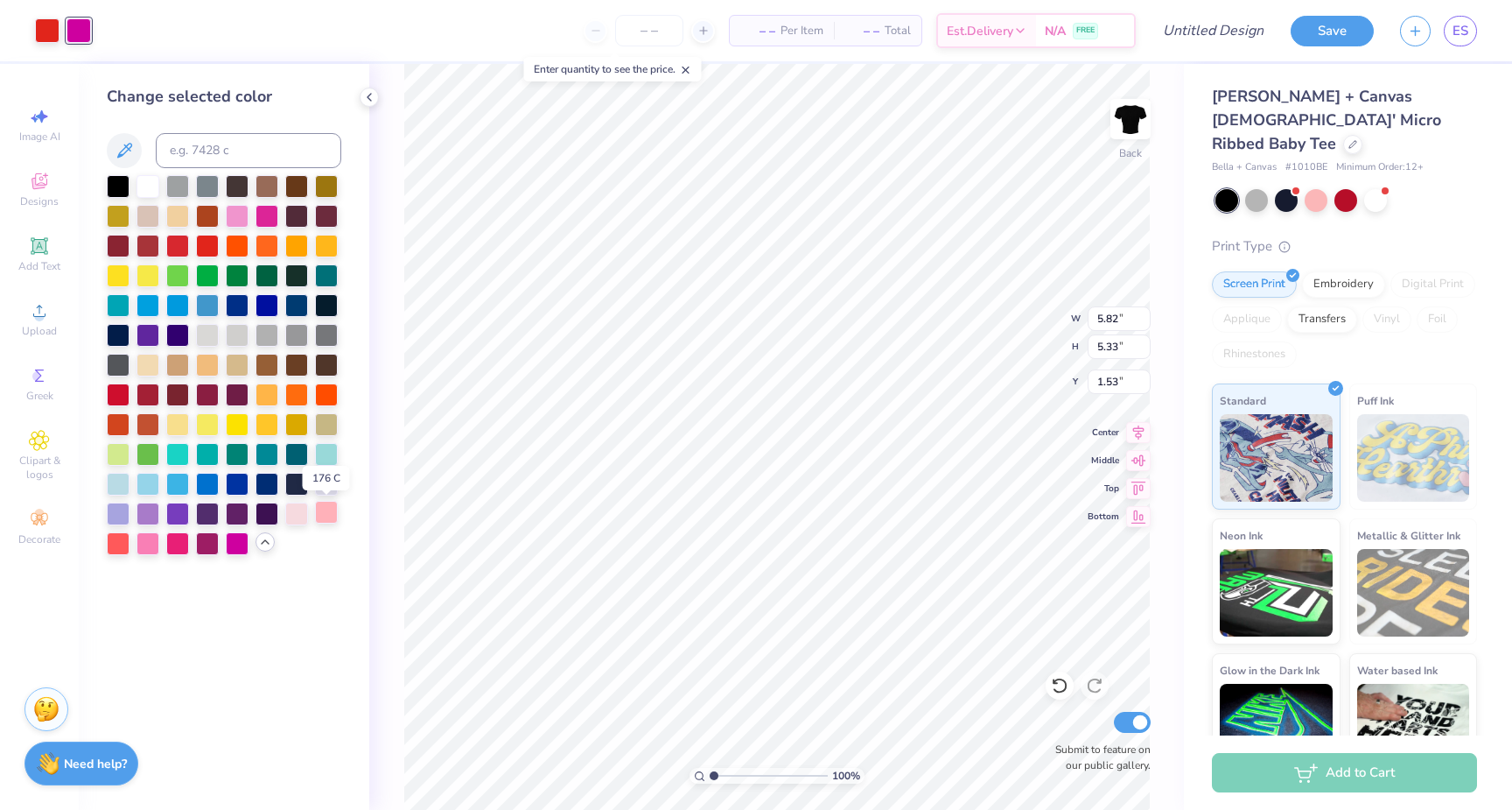
click at [318, 512] on div at bounding box center [326, 511] width 23 height 23
click at [285, 509] on div at bounding box center [296, 511] width 23 height 23
click at [319, 481] on div at bounding box center [326, 482] width 23 height 23
click at [236, 212] on div at bounding box center [237, 214] width 23 height 23
click at [330, 488] on div at bounding box center [326, 482] width 23 height 23
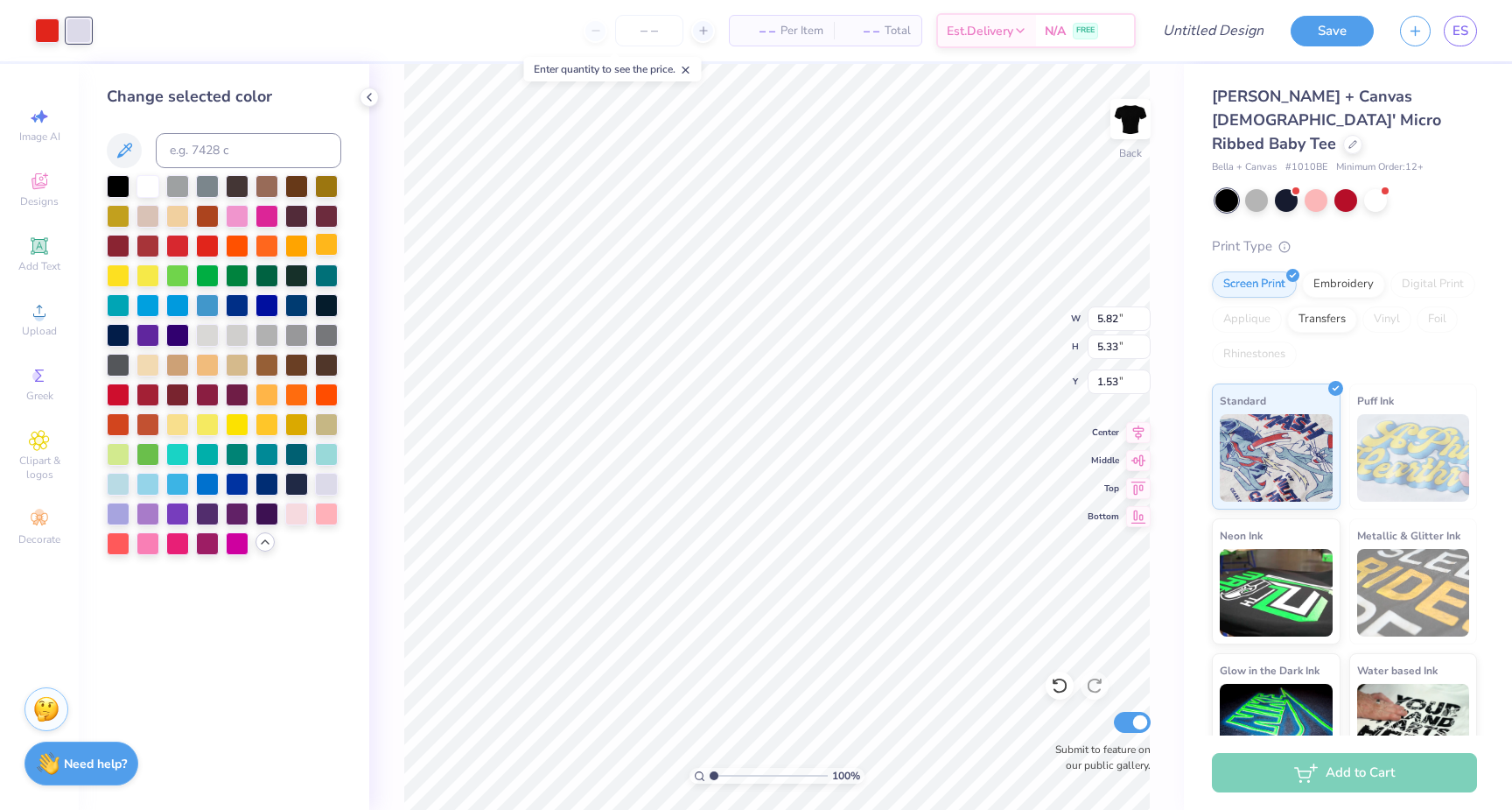
click at [319, 248] on div at bounding box center [326, 244] width 23 height 23
click at [151, 209] on div at bounding box center [147, 214] width 23 height 23
click at [188, 210] on div at bounding box center [177, 214] width 23 height 23
click at [211, 211] on div at bounding box center [206, 214] width 23 height 23
click at [236, 212] on div at bounding box center [237, 214] width 23 height 23
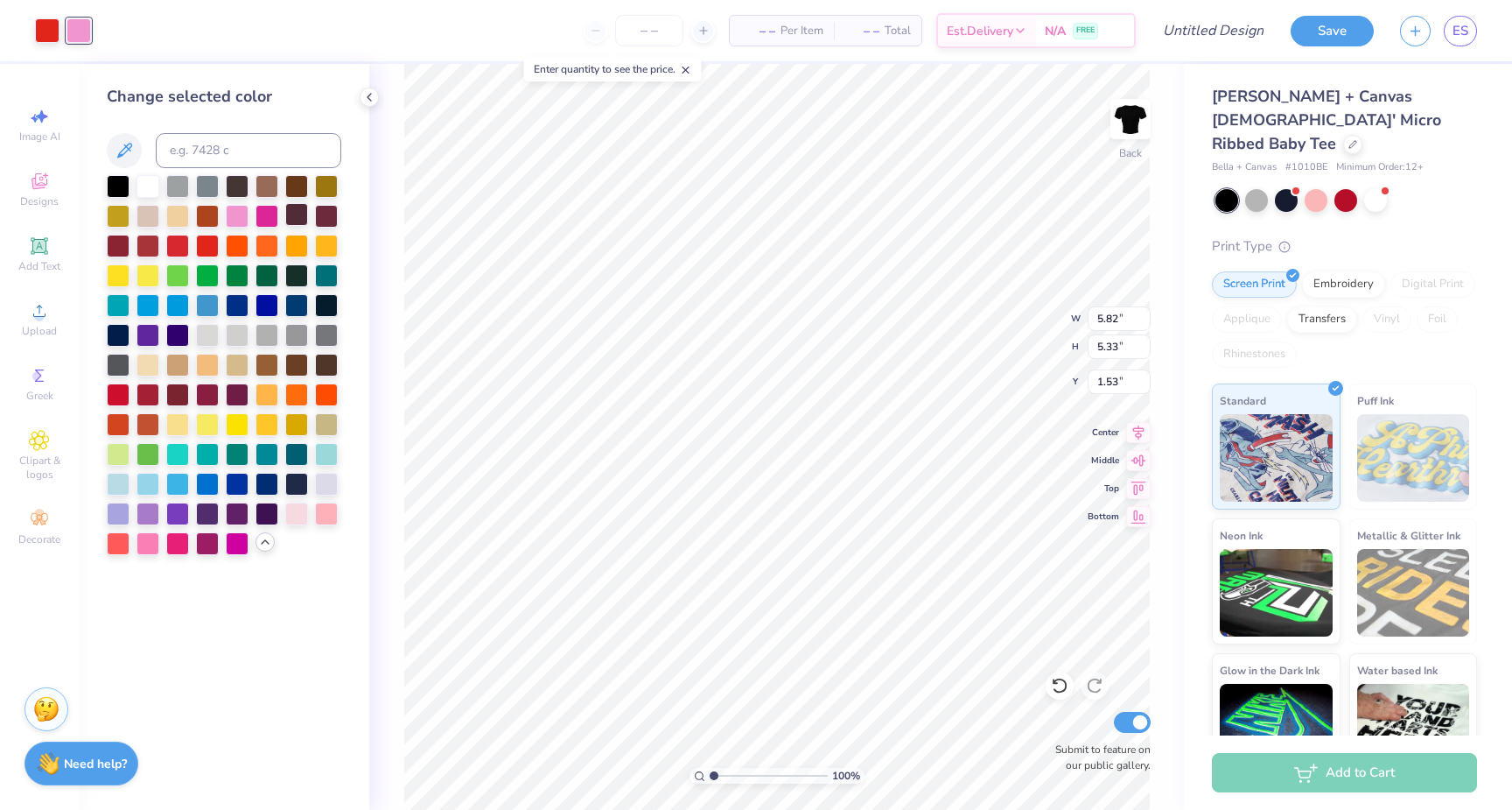
click at [285, 226] on div at bounding box center [296, 214] width 23 height 23
click at [301, 219] on div at bounding box center [296, 214] width 23 height 23
click at [329, 213] on div at bounding box center [326, 214] width 23 height 23
click at [337, 482] on div at bounding box center [326, 482] width 23 height 23
click at [43, 30] on div at bounding box center [47, 29] width 25 height 25
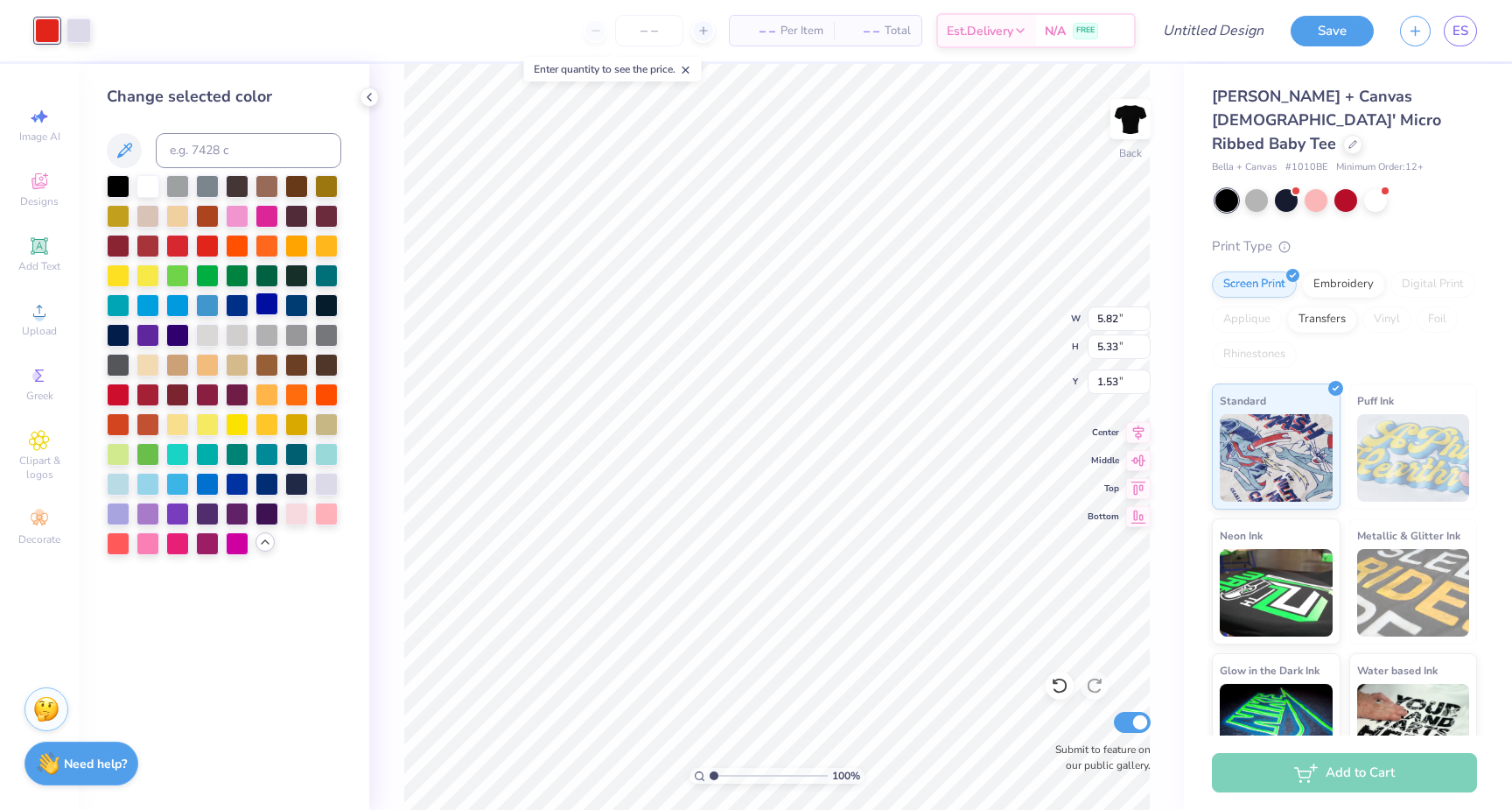
click at [272, 302] on div at bounding box center [266, 303] width 23 height 23
click at [248, 299] on div at bounding box center [237, 303] width 23 height 23
